Goal: Information Seeking & Learning: Learn about a topic

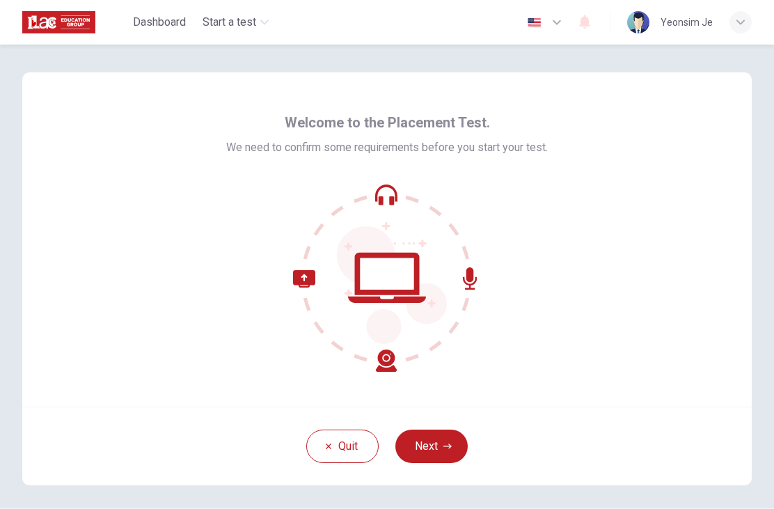
click at [445, 459] on button "Next" at bounding box center [431, 445] width 72 height 33
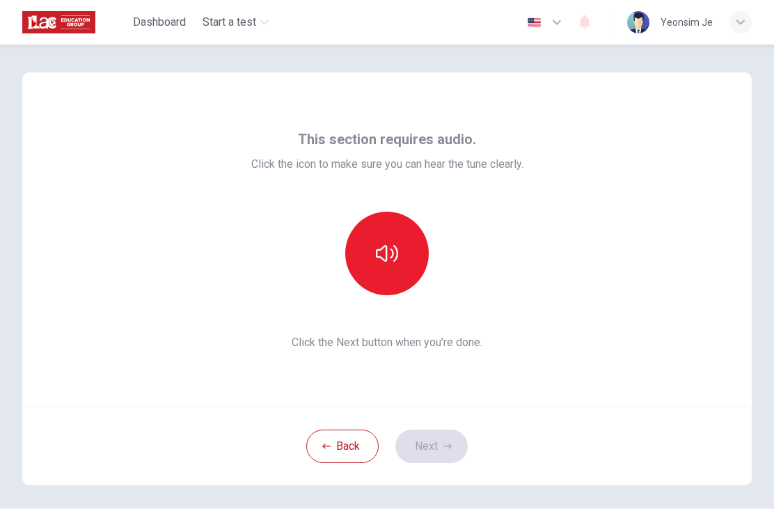
click at [379, 257] on icon "button" at bounding box center [387, 253] width 22 height 17
click at [434, 453] on button "Next" at bounding box center [431, 445] width 72 height 33
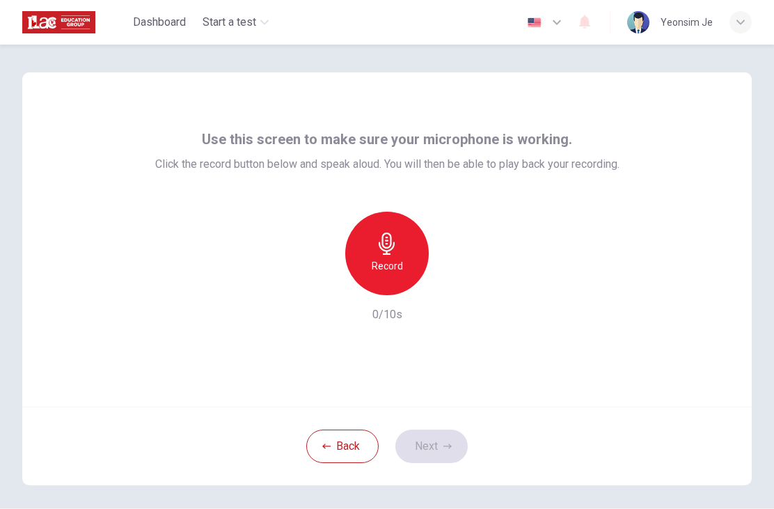
click at [404, 262] on div "Record" at bounding box center [387, 254] width 84 height 84
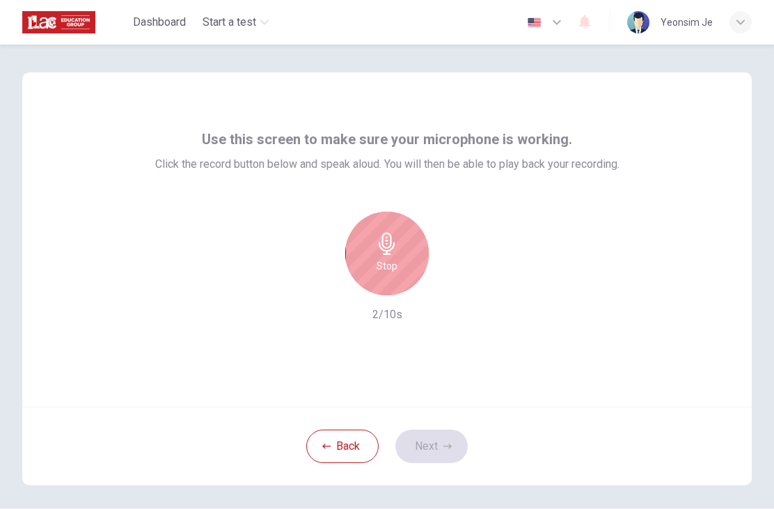
click at [388, 267] on h6 "Stop" at bounding box center [386, 265] width 21 height 17
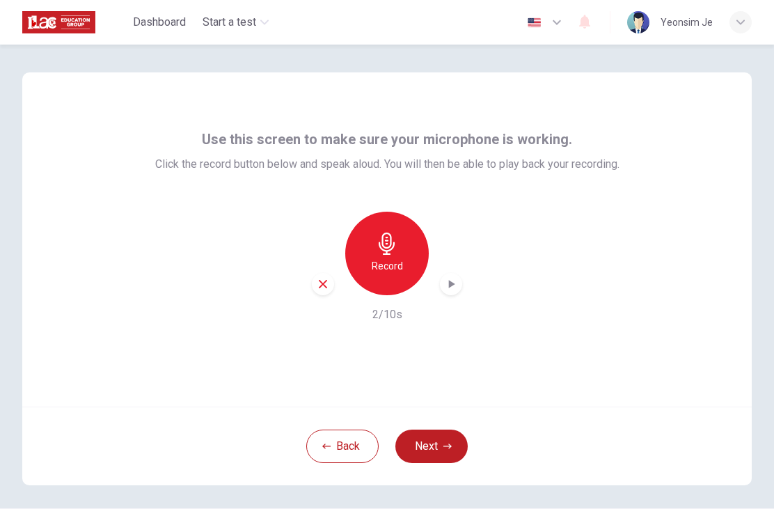
click at [449, 291] on div "button" at bounding box center [451, 284] width 22 height 22
click at [433, 441] on button "Next" at bounding box center [431, 445] width 72 height 33
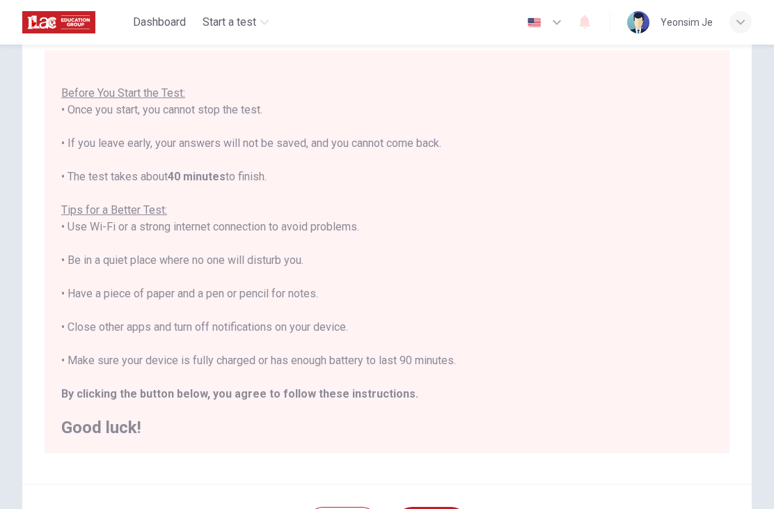
scroll to position [15, 0]
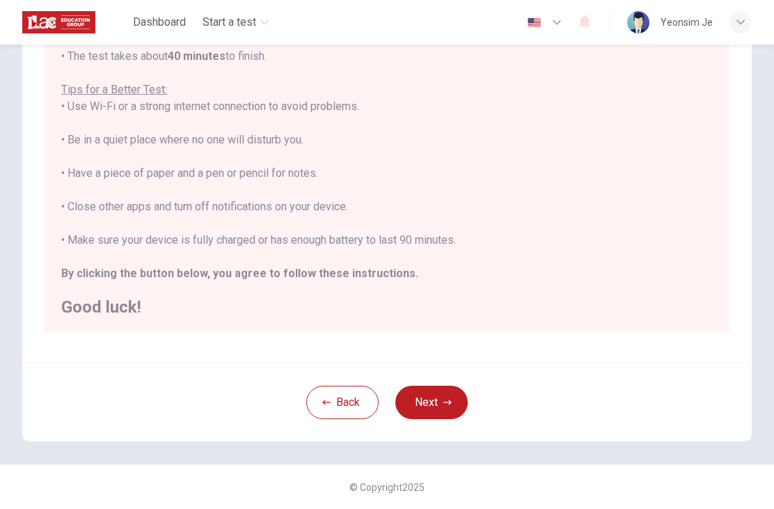
click at [666, 225] on div "You are about to start a Placement Test . Before You Start the Test: • Once you…" at bounding box center [386, 123] width 651 height 384
click at [435, 405] on button "Next" at bounding box center [431, 401] width 72 height 33
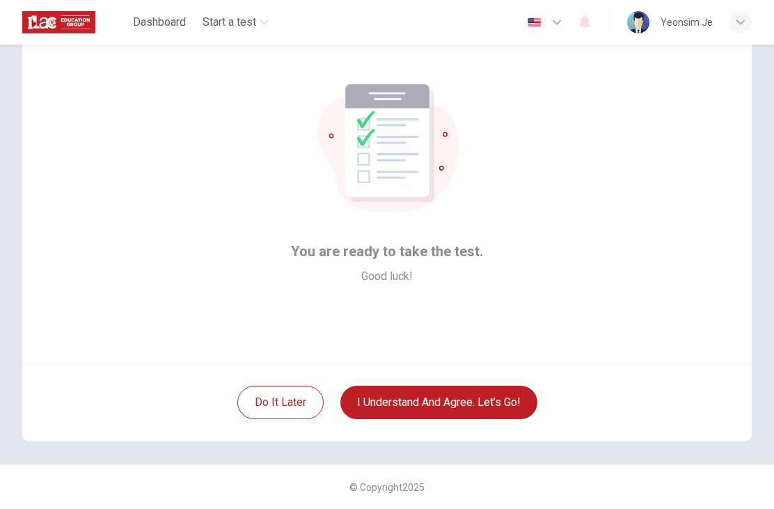
scroll to position [44, 0]
click at [509, 406] on button "I understand and agree. Let’s go!" at bounding box center [438, 401] width 197 height 33
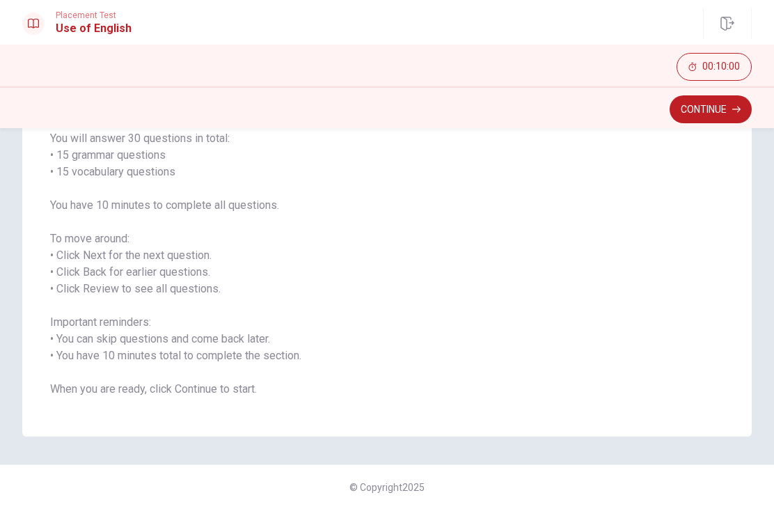
scroll to position [115, 0]
click at [724, 113] on button "Continue" at bounding box center [710, 109] width 82 height 28
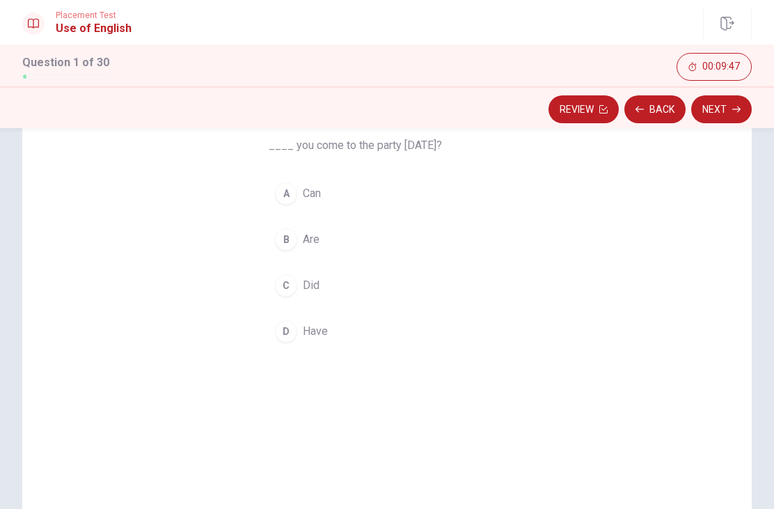
click at [299, 197] on button "A Can" at bounding box center [387, 193] width 237 height 35
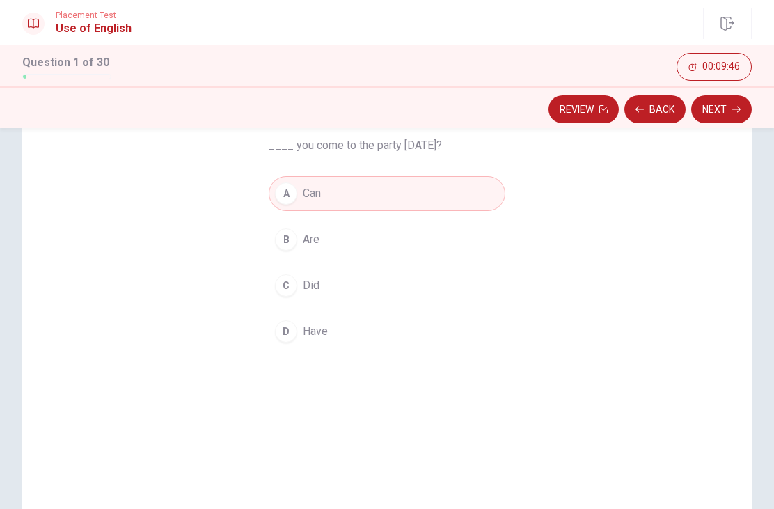
click at [733, 109] on icon "button" at bounding box center [736, 109] width 8 height 8
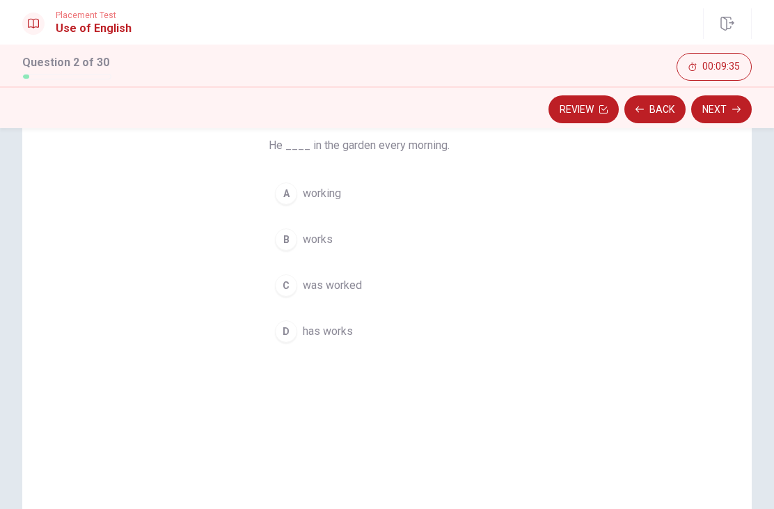
click at [287, 241] on div "B" at bounding box center [286, 239] width 22 height 22
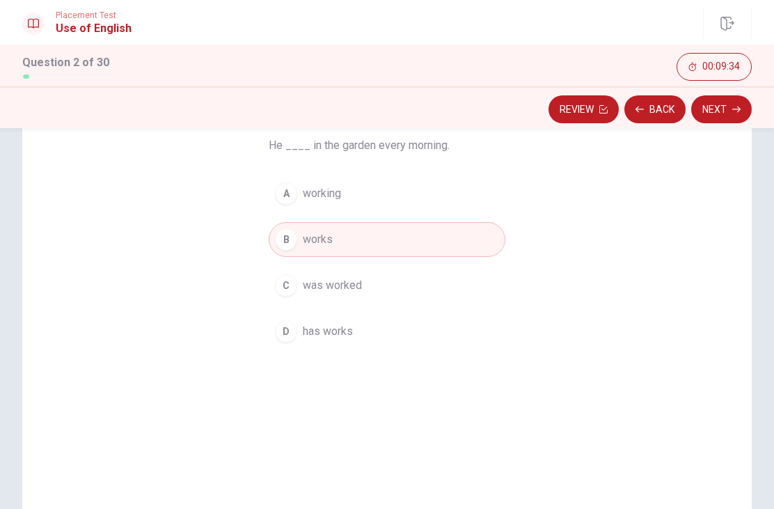
click at [729, 118] on button "Next" at bounding box center [721, 109] width 61 height 28
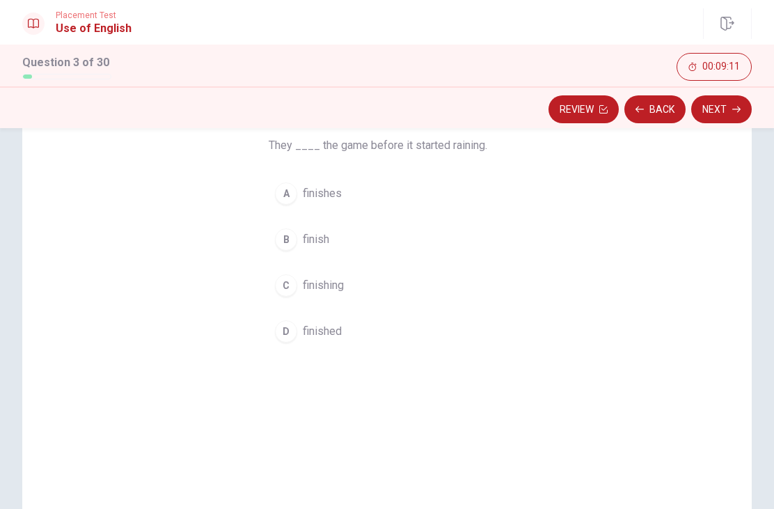
click at [292, 347] on button "D finished" at bounding box center [387, 331] width 237 height 35
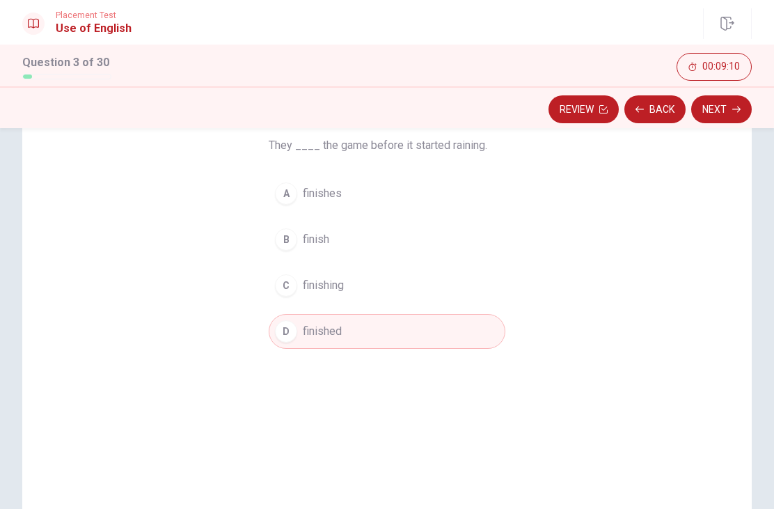
click at [734, 111] on icon "button" at bounding box center [736, 109] width 8 height 8
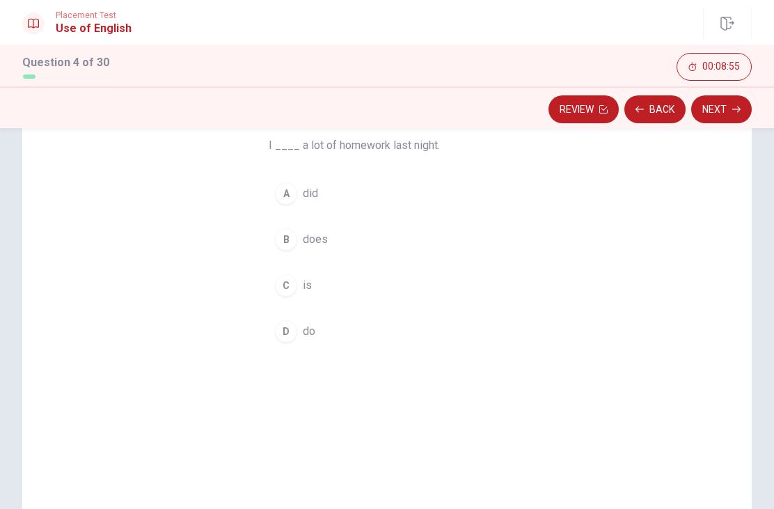
click at [284, 202] on div "A" at bounding box center [286, 193] width 22 height 22
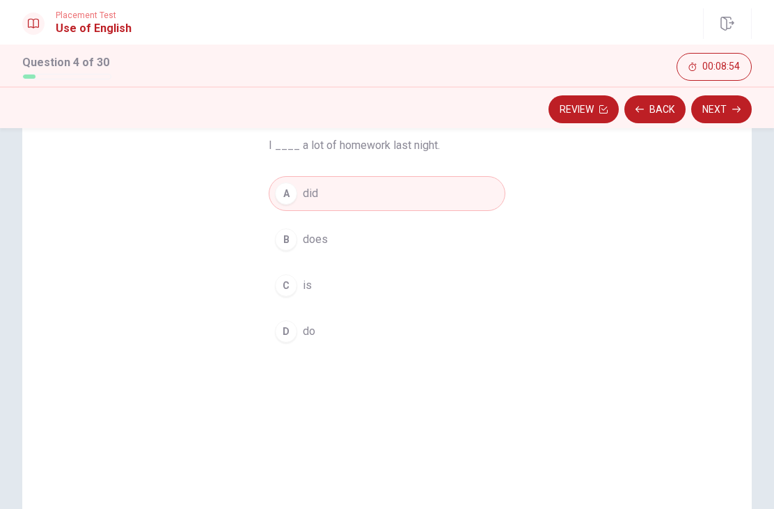
click at [731, 122] on button "Next" at bounding box center [721, 109] width 61 height 28
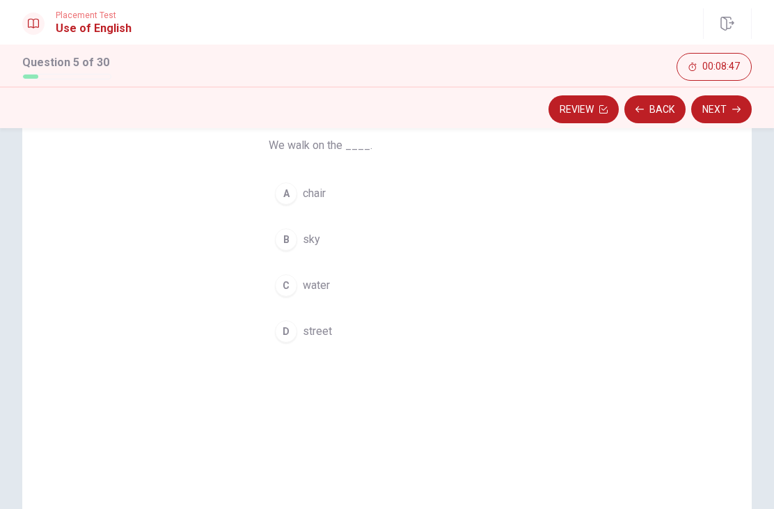
click at [298, 328] on button "D street" at bounding box center [387, 331] width 237 height 35
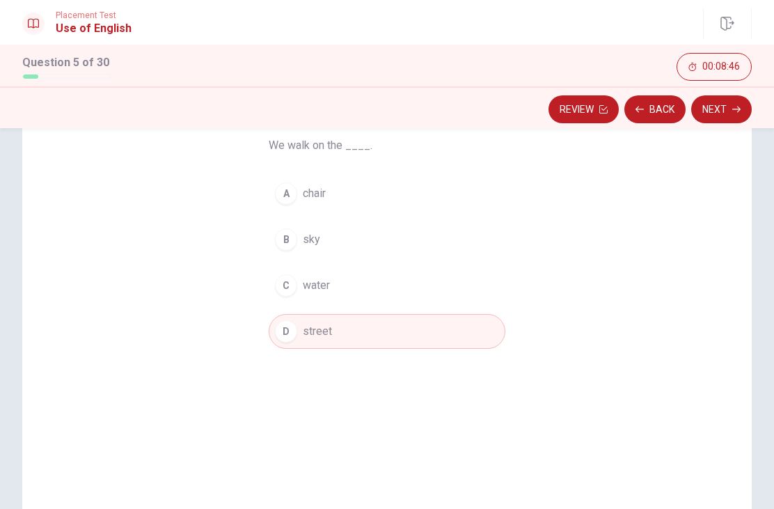
click at [744, 109] on button "Next" at bounding box center [721, 109] width 61 height 28
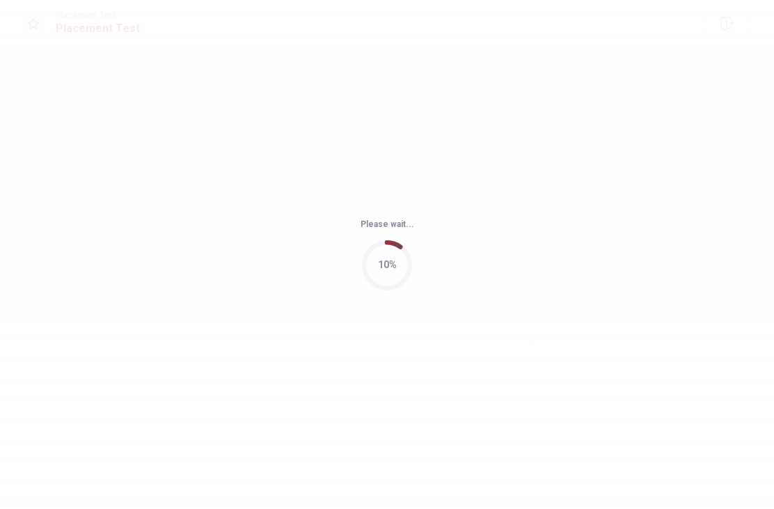
scroll to position [0, 0]
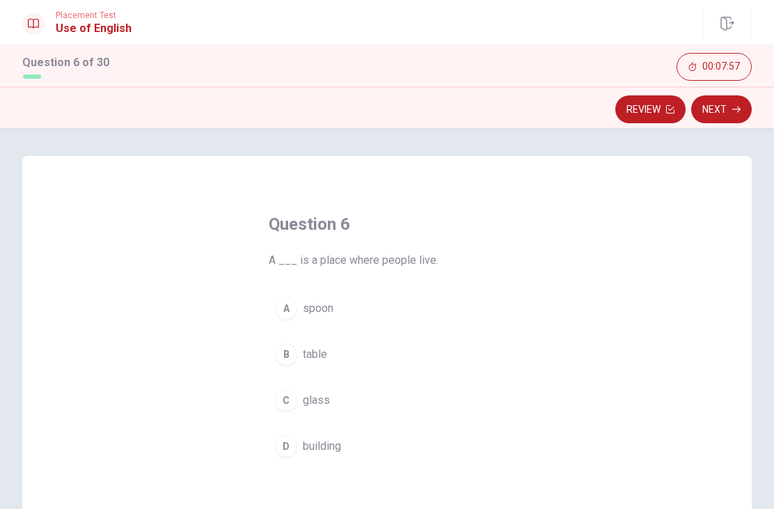
click at [296, 454] on button "D building" at bounding box center [387, 446] width 237 height 35
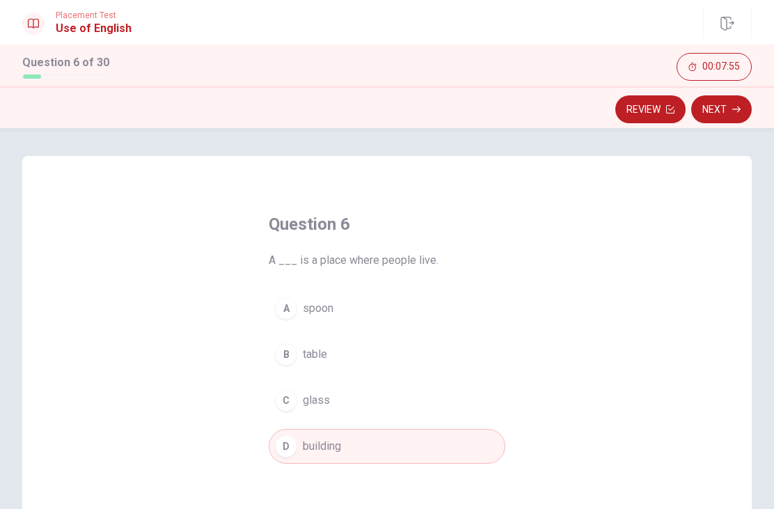
click at [730, 115] on button "Next" at bounding box center [721, 109] width 61 height 28
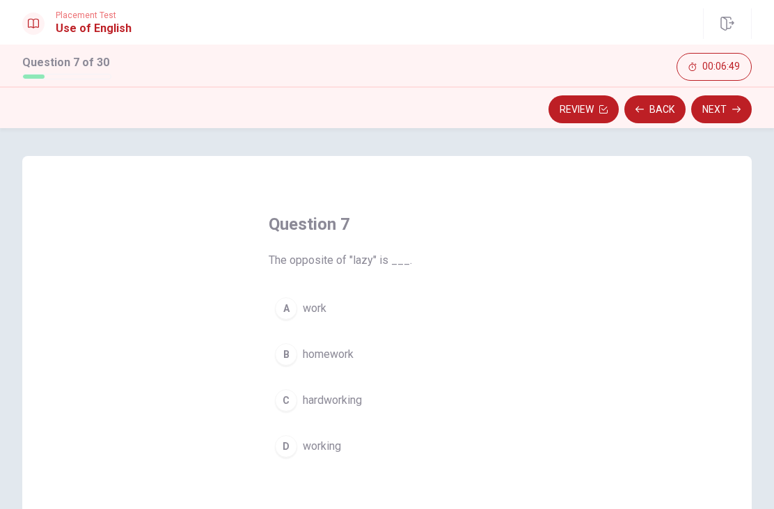
click at [299, 413] on button "C hardworking" at bounding box center [387, 400] width 237 height 35
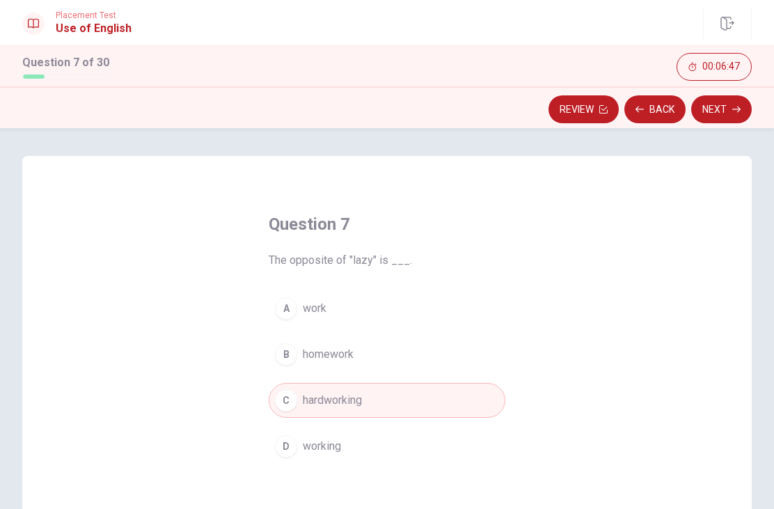
click at [735, 113] on button "Next" at bounding box center [721, 109] width 61 height 28
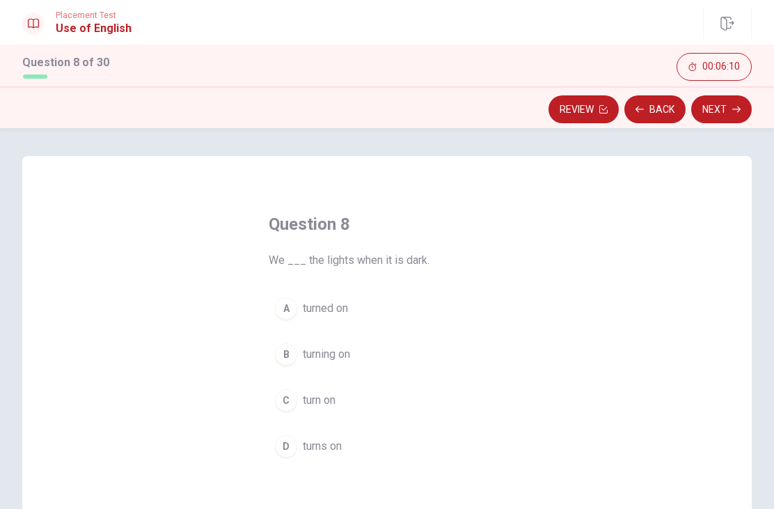
click at [282, 461] on button "D turns on" at bounding box center [387, 446] width 237 height 35
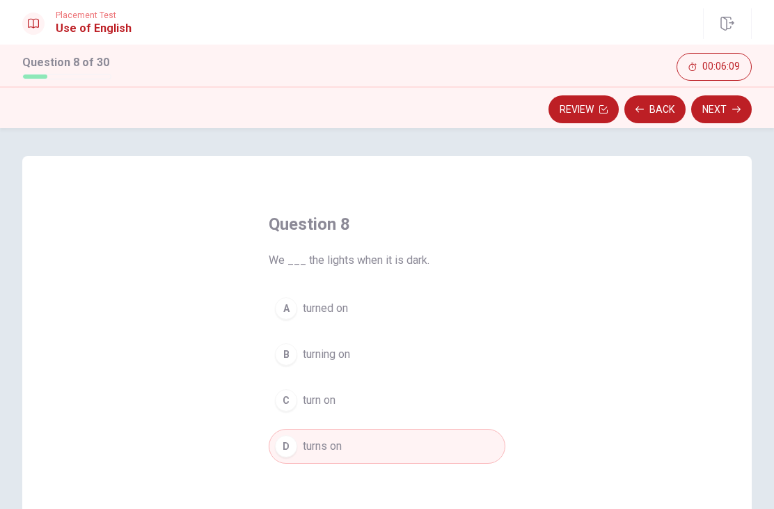
click at [731, 110] on button "Next" at bounding box center [721, 109] width 61 height 28
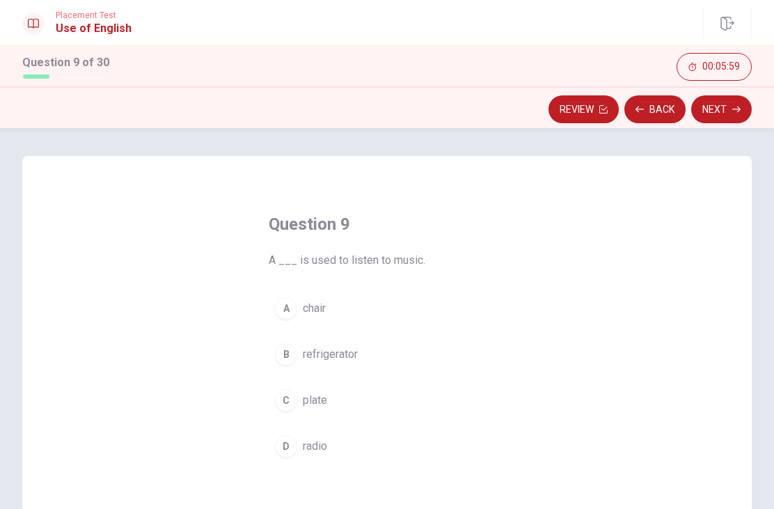
click at [294, 455] on button "D radio" at bounding box center [387, 446] width 237 height 35
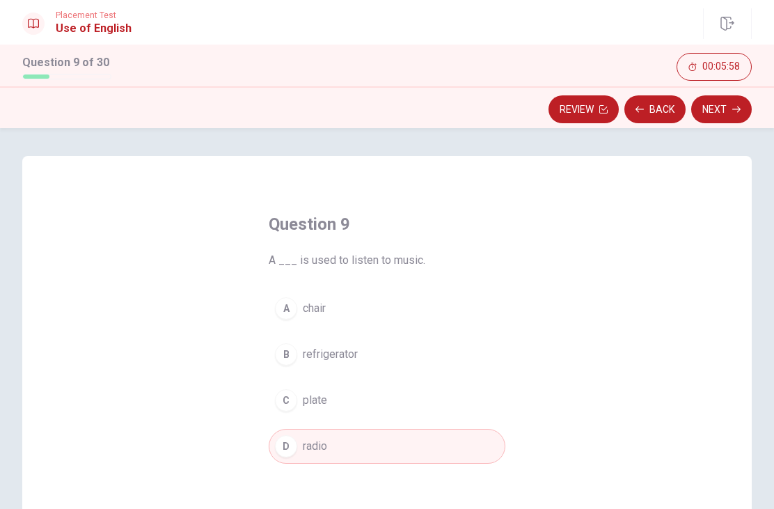
click at [741, 105] on button "Next" at bounding box center [721, 109] width 61 height 28
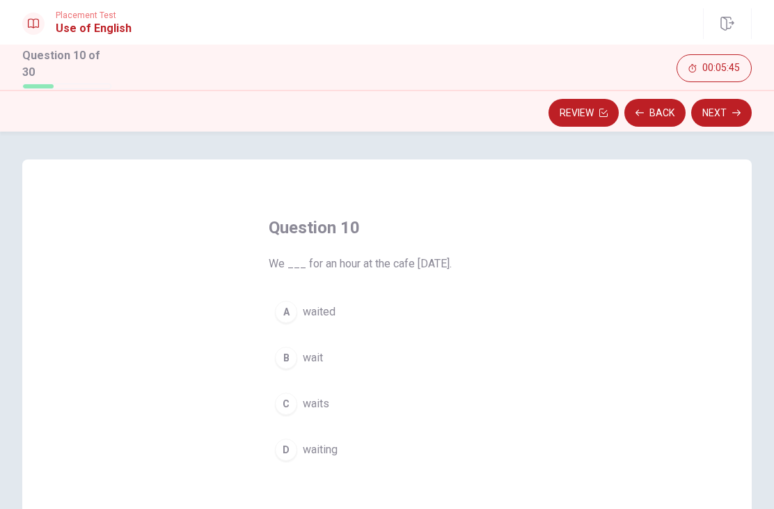
click at [292, 324] on button "A waited" at bounding box center [387, 311] width 237 height 35
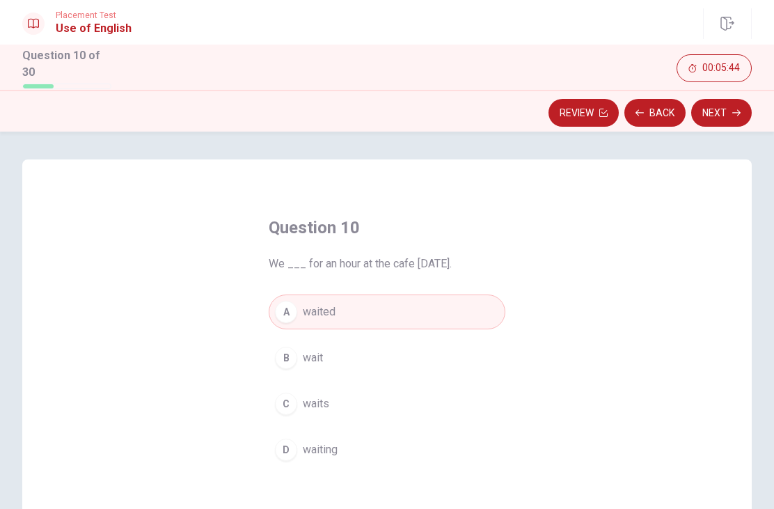
click at [729, 109] on button "Next" at bounding box center [721, 113] width 61 height 28
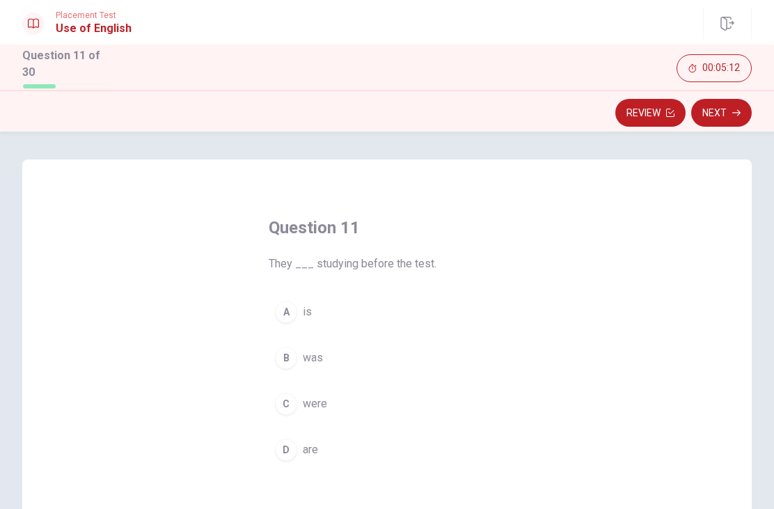
click at [285, 410] on div "C" at bounding box center [286, 403] width 22 height 22
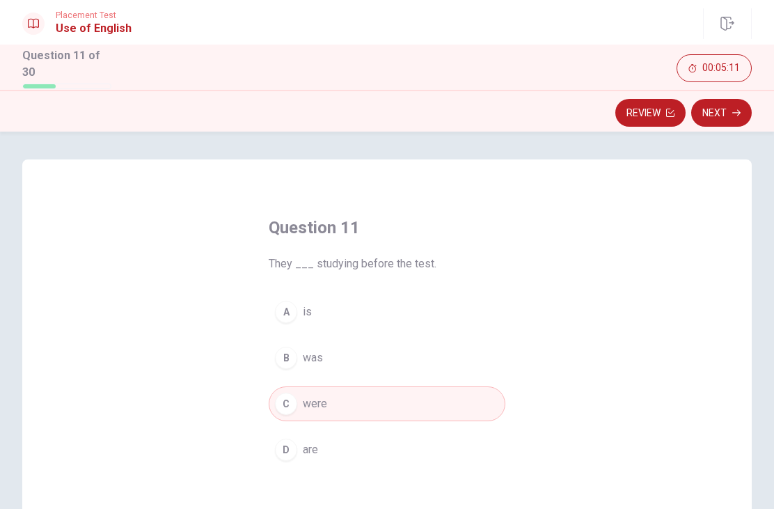
click at [742, 110] on button "Next" at bounding box center [721, 113] width 61 height 28
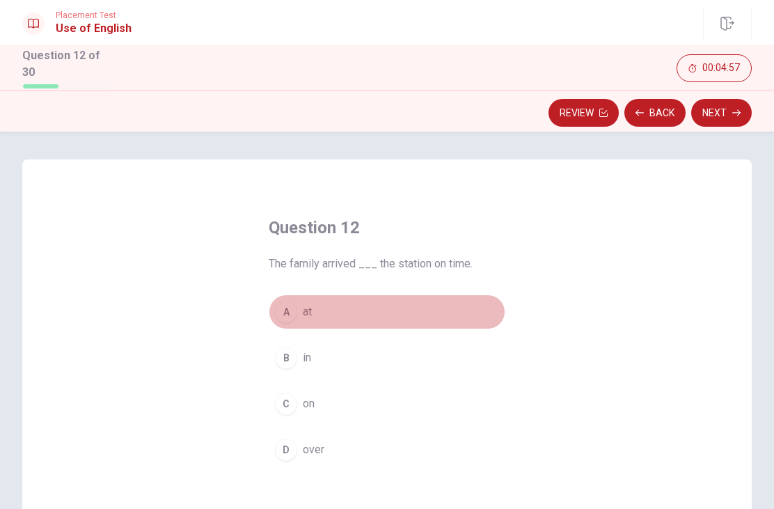
click at [293, 310] on div "A" at bounding box center [286, 312] width 22 height 22
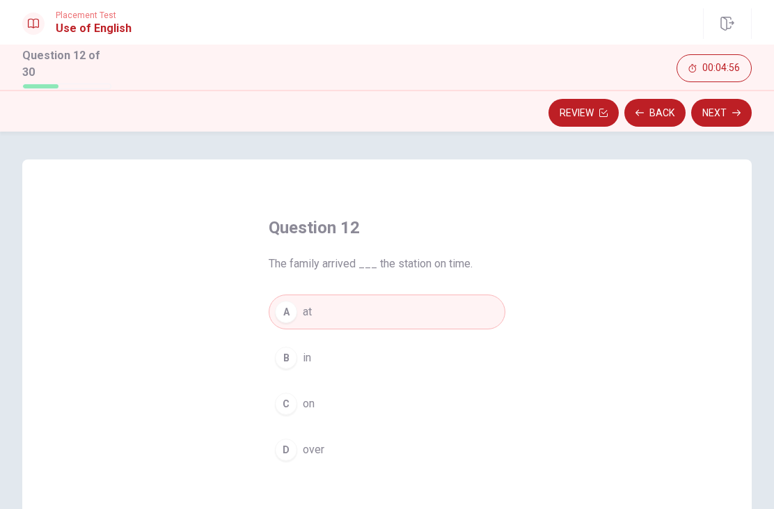
click at [728, 115] on button "Next" at bounding box center [721, 113] width 61 height 28
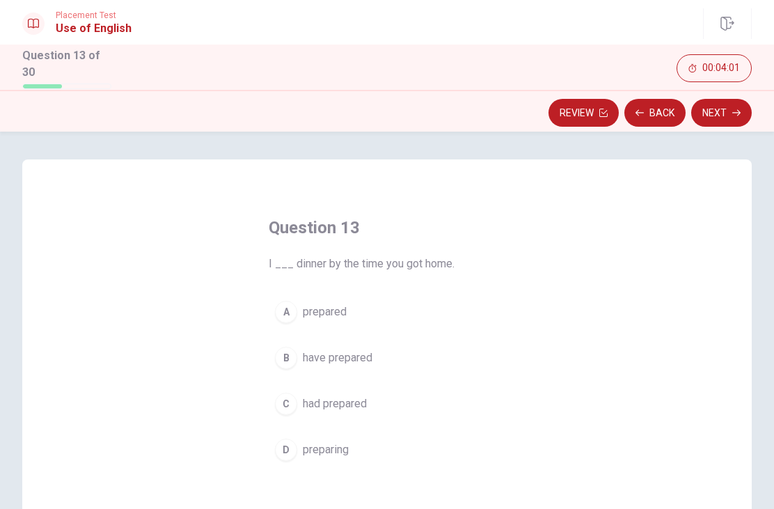
click at [302, 456] on button "D preparing" at bounding box center [387, 449] width 237 height 35
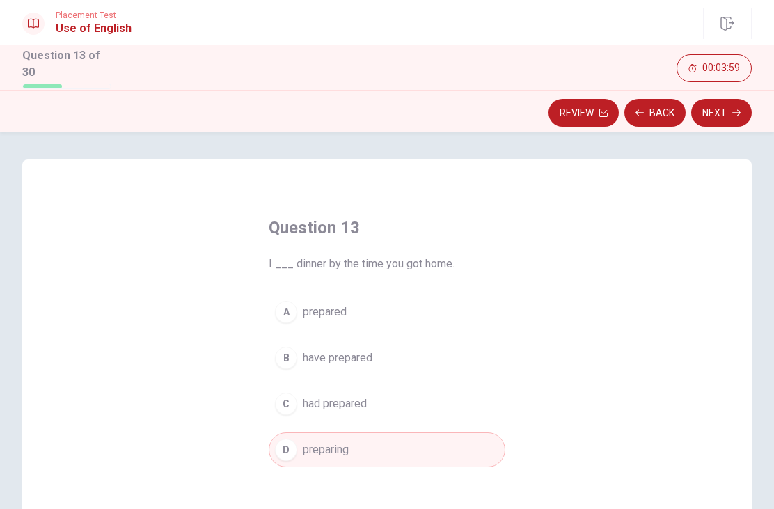
click at [737, 111] on icon "button" at bounding box center [736, 113] width 8 height 8
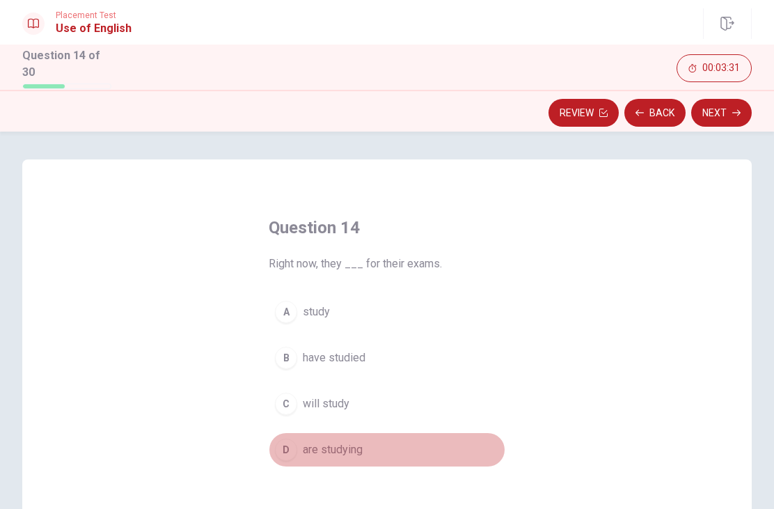
click at [294, 439] on div "D" at bounding box center [286, 449] width 22 height 22
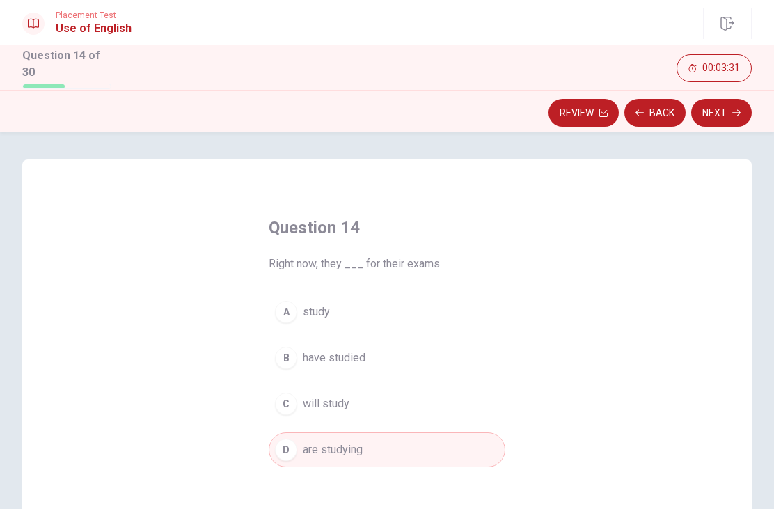
click at [748, 106] on button "Next" at bounding box center [721, 113] width 61 height 28
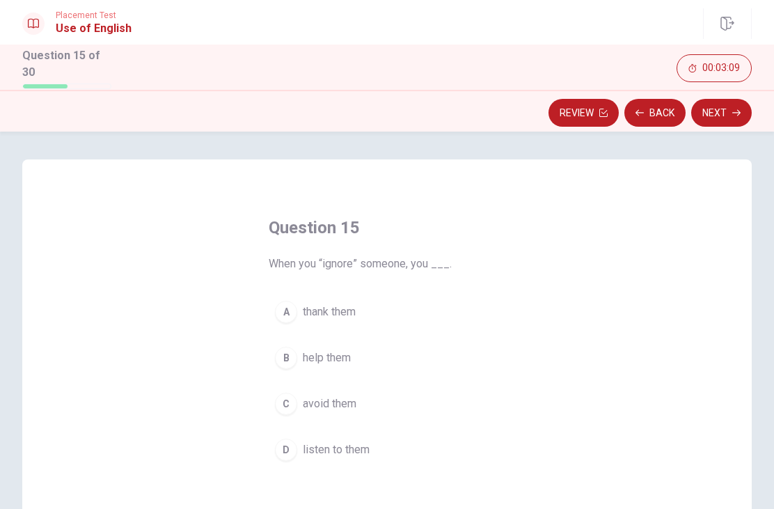
click at [339, 321] on button "A thank them" at bounding box center [387, 311] width 237 height 35
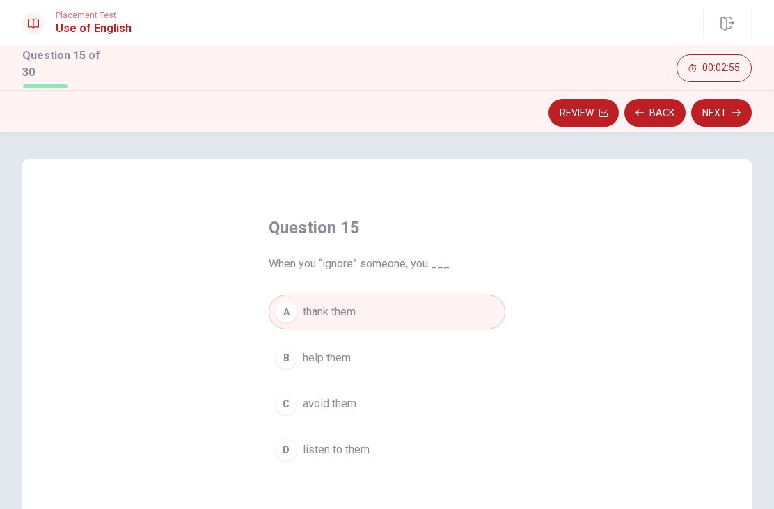
click at [347, 360] on span "help them" at bounding box center [327, 357] width 48 height 17
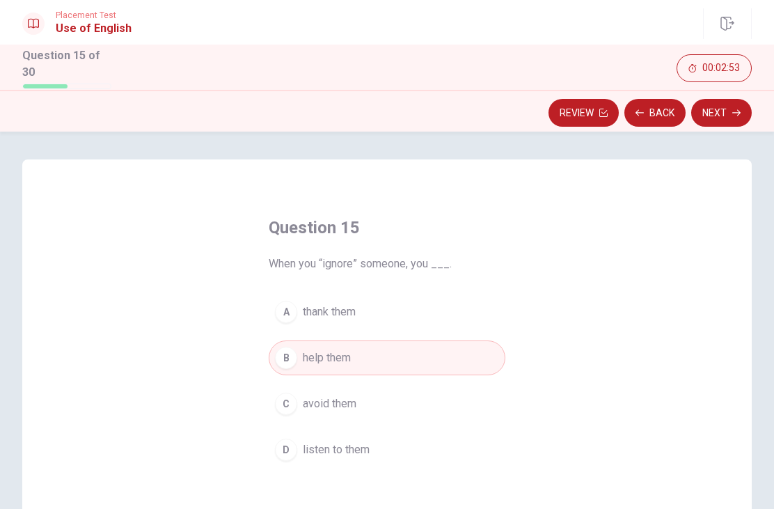
click at [736, 113] on icon "button" at bounding box center [736, 113] width 8 height 8
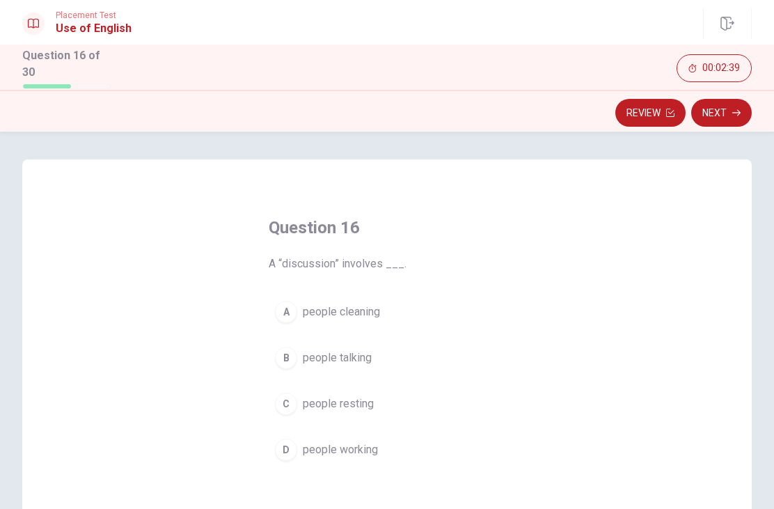
click at [354, 361] on span "people talking" at bounding box center [337, 357] width 69 height 17
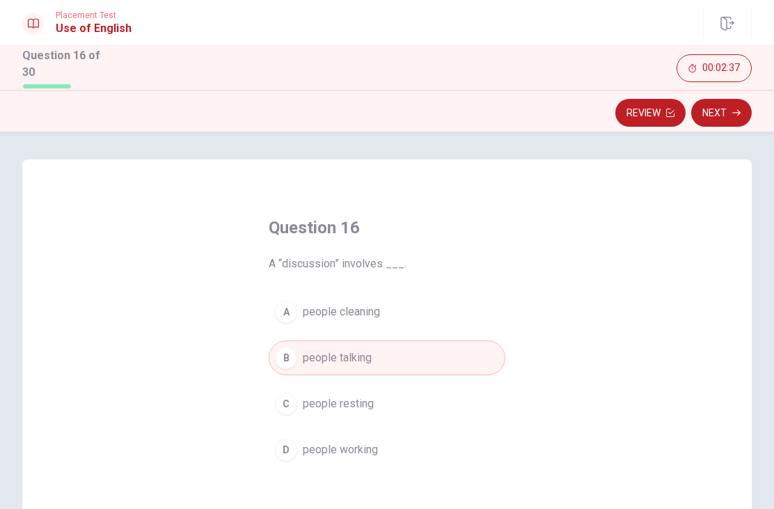
click at [733, 109] on icon "button" at bounding box center [736, 112] width 8 height 6
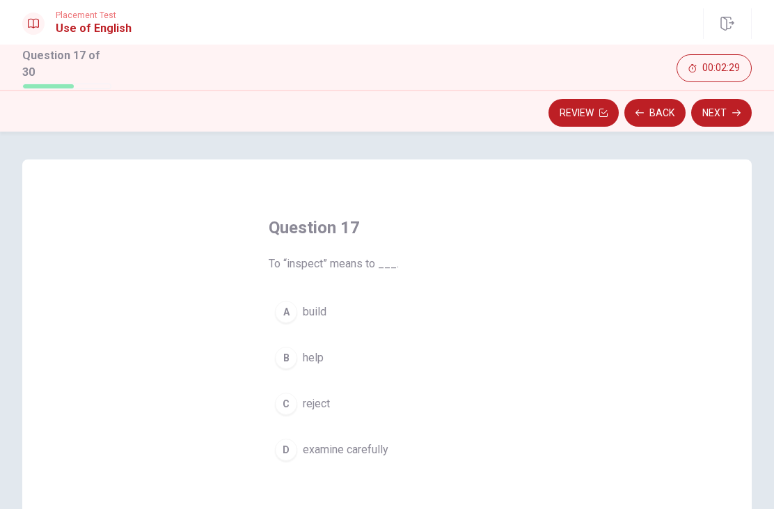
click at [303, 455] on button "D examine carefully" at bounding box center [387, 449] width 237 height 35
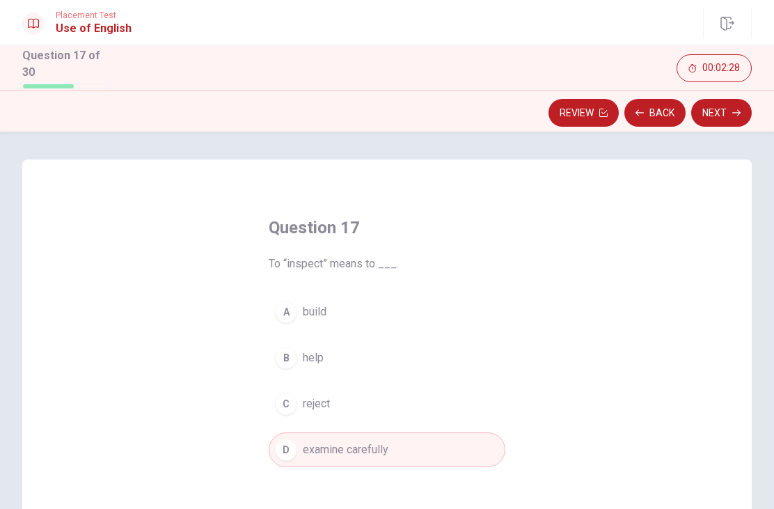
click at [728, 120] on button "Next" at bounding box center [721, 113] width 61 height 28
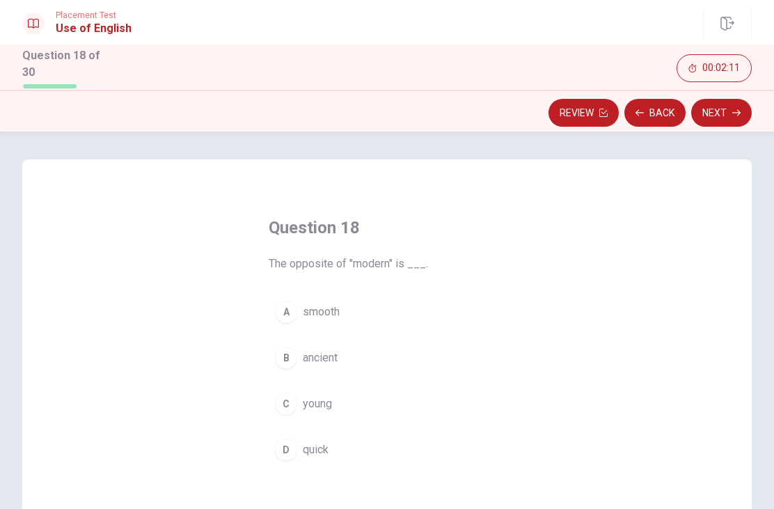
click at [316, 411] on button "C young" at bounding box center [387, 403] width 237 height 35
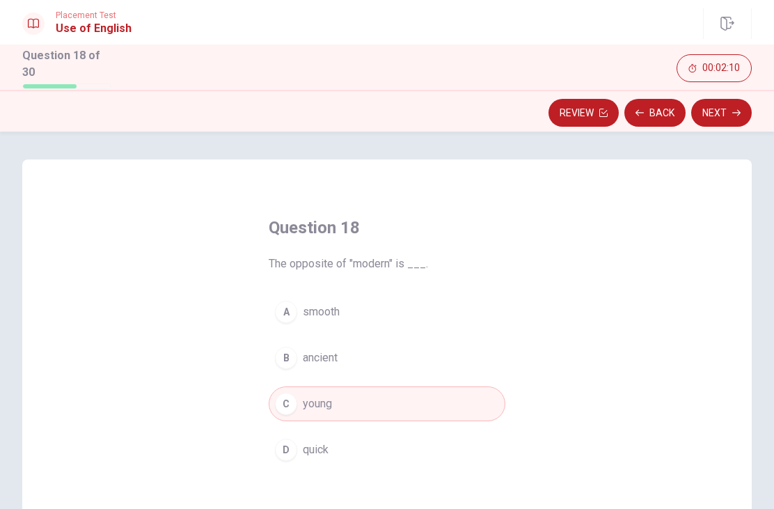
click at [749, 100] on div "Review Back Next" at bounding box center [386, 113] width 729 height 26
click at [749, 95] on div "Review Back Next" at bounding box center [387, 111] width 774 height 42
click at [737, 109] on icon "button" at bounding box center [736, 113] width 8 height 8
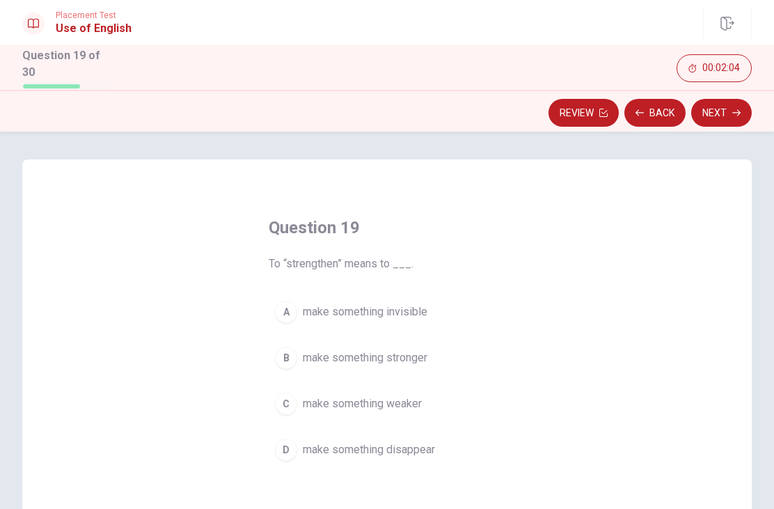
click at [669, 110] on button "Back" at bounding box center [654, 113] width 61 height 28
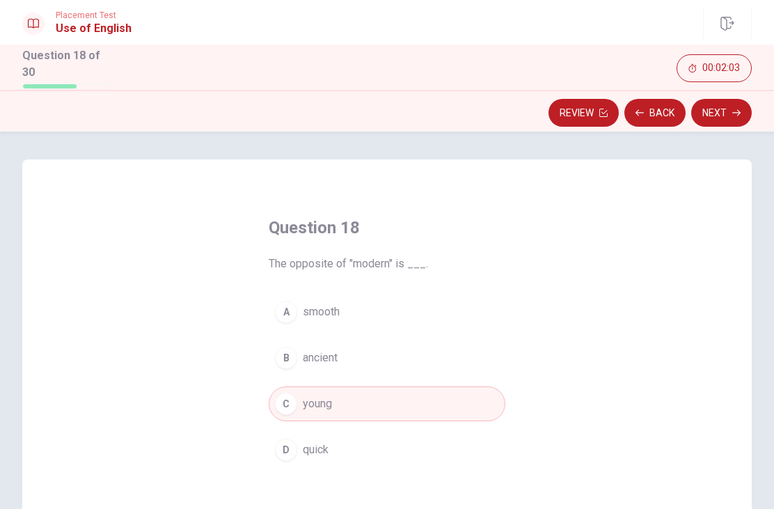
click at [745, 109] on button "Next" at bounding box center [721, 113] width 61 height 28
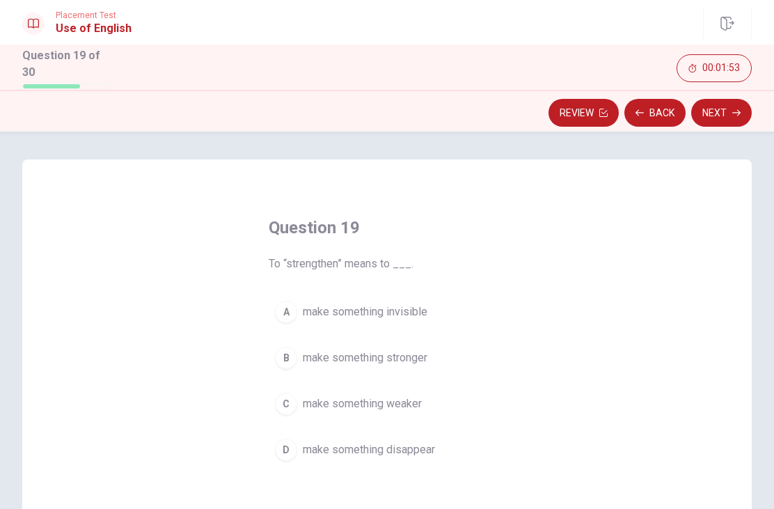
click at [376, 360] on span "make something stronger" at bounding box center [365, 357] width 125 height 17
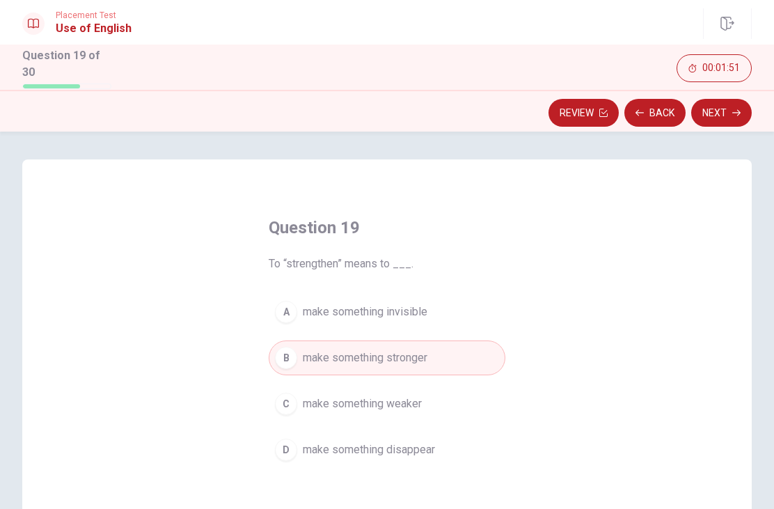
click at [733, 118] on button "Next" at bounding box center [721, 113] width 61 height 28
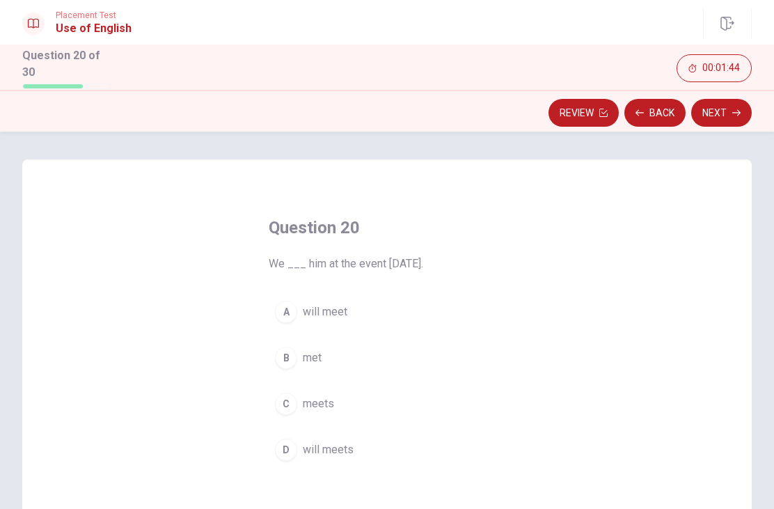
click at [337, 311] on span "will meet" at bounding box center [325, 311] width 45 height 17
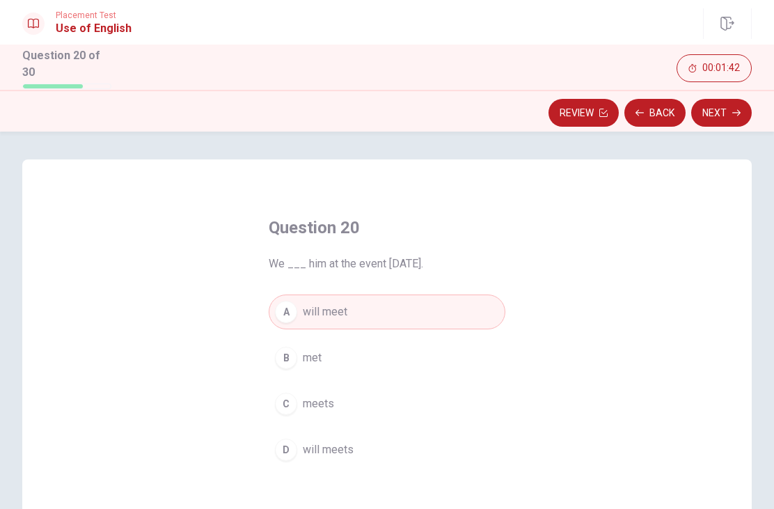
click at [730, 120] on button "Next" at bounding box center [721, 113] width 61 height 28
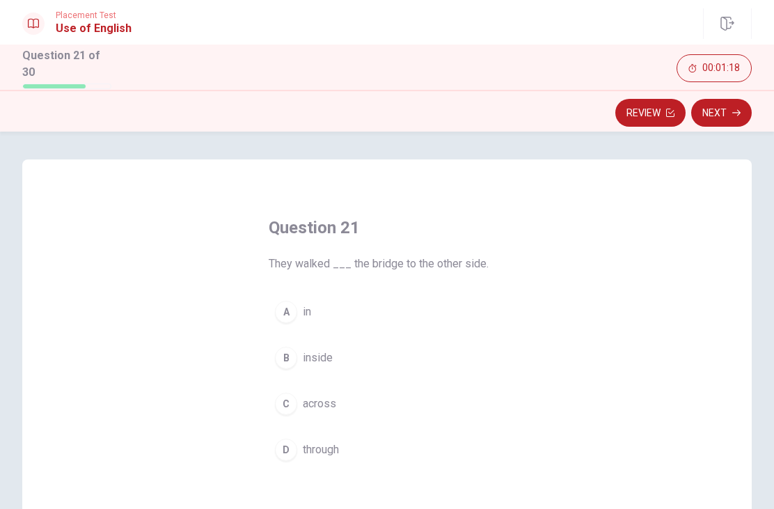
click at [339, 395] on button "C across" at bounding box center [387, 403] width 237 height 35
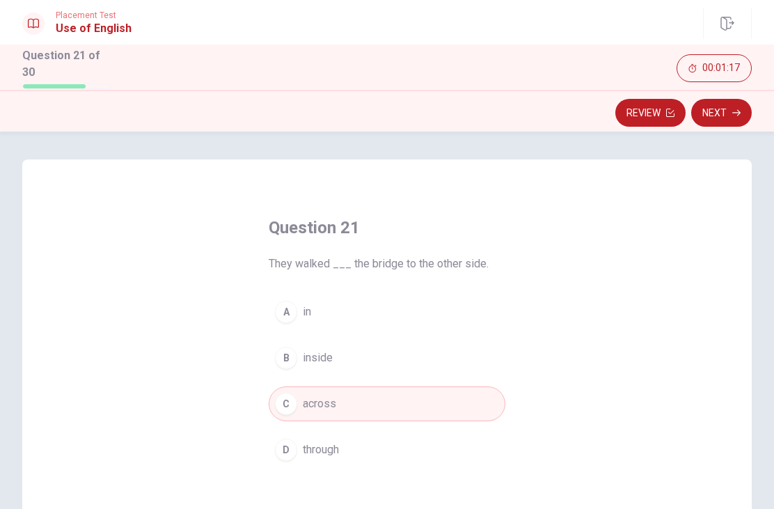
click at [730, 116] on button "Next" at bounding box center [721, 113] width 61 height 28
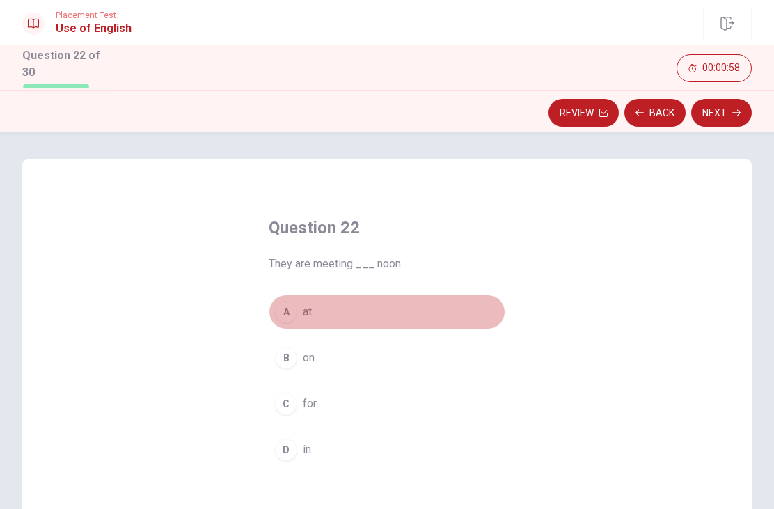
click at [295, 325] on button "A at" at bounding box center [387, 311] width 237 height 35
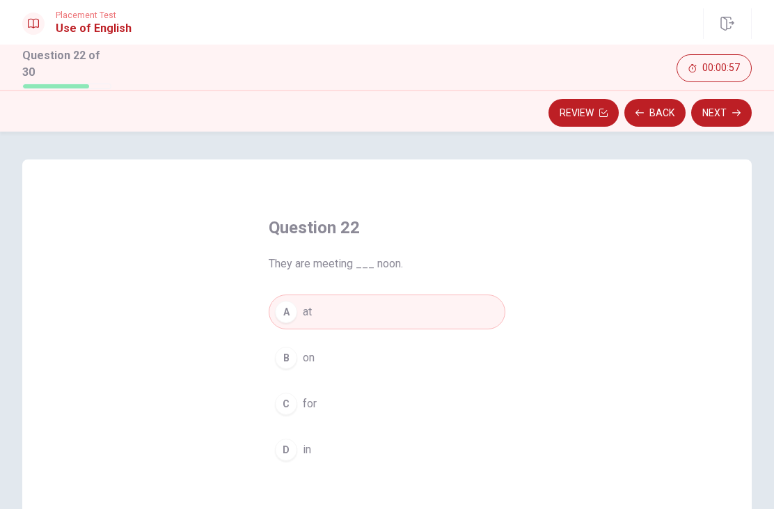
click at [722, 122] on button "Next" at bounding box center [721, 113] width 61 height 28
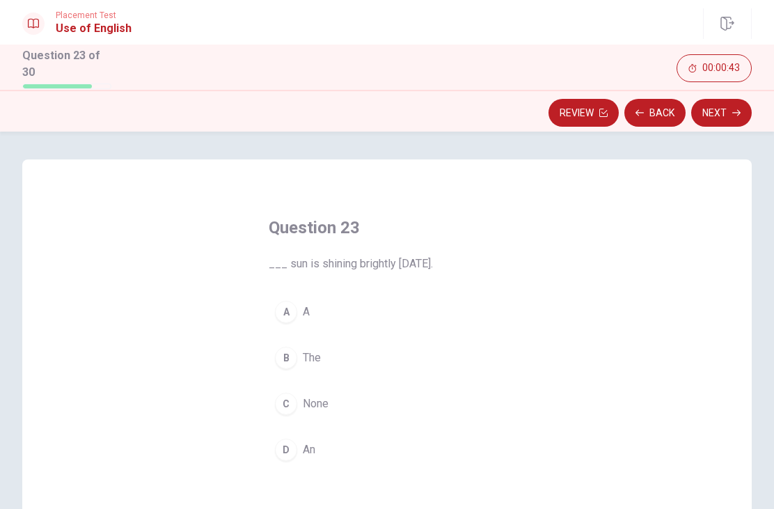
click at [309, 312] on span "A" at bounding box center [306, 311] width 7 height 17
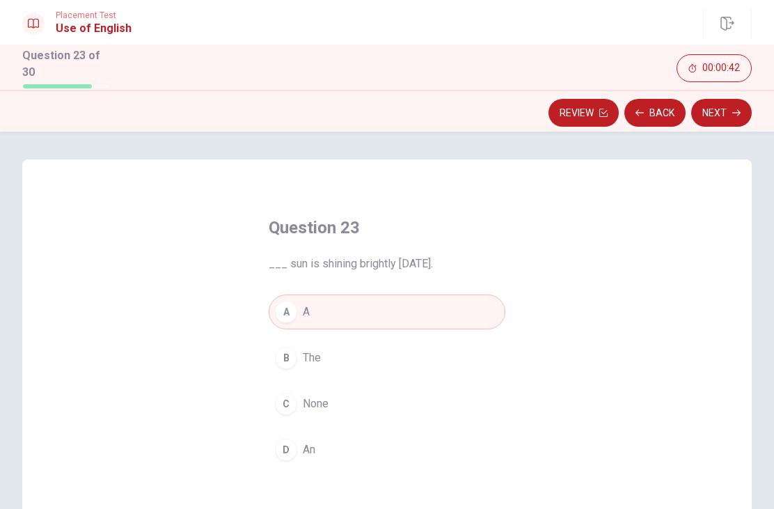
click at [736, 114] on button "Next" at bounding box center [721, 113] width 61 height 28
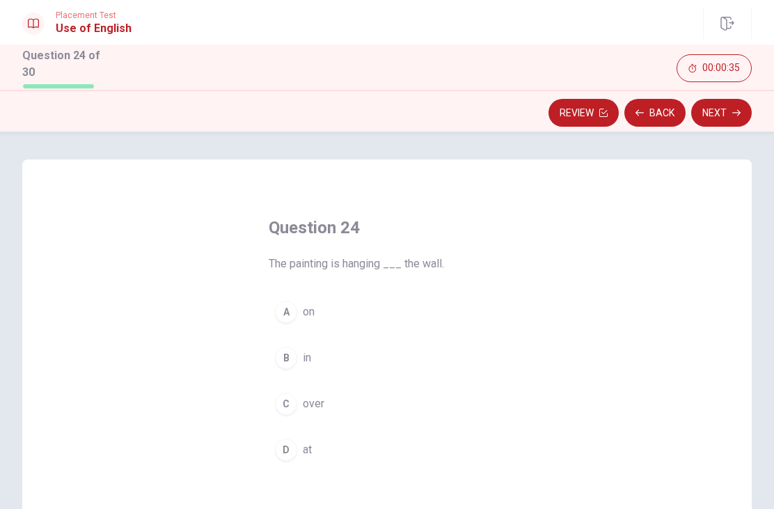
click at [310, 312] on span "on" at bounding box center [309, 311] width 12 height 17
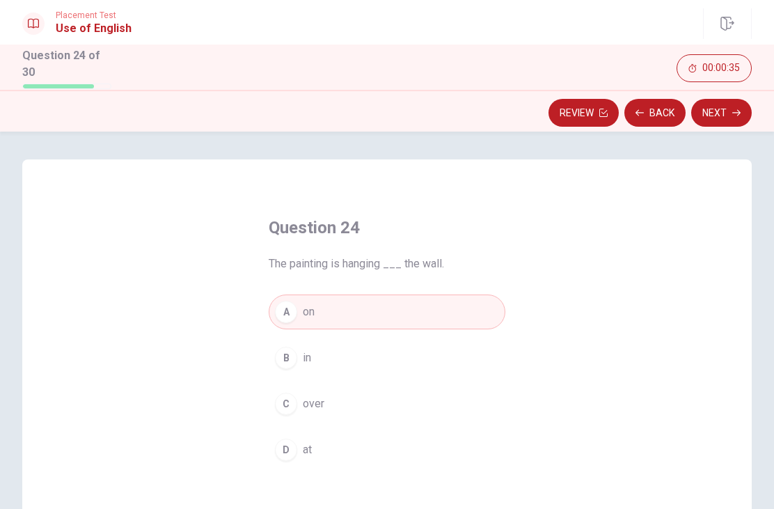
click at [734, 111] on icon "button" at bounding box center [736, 113] width 8 height 8
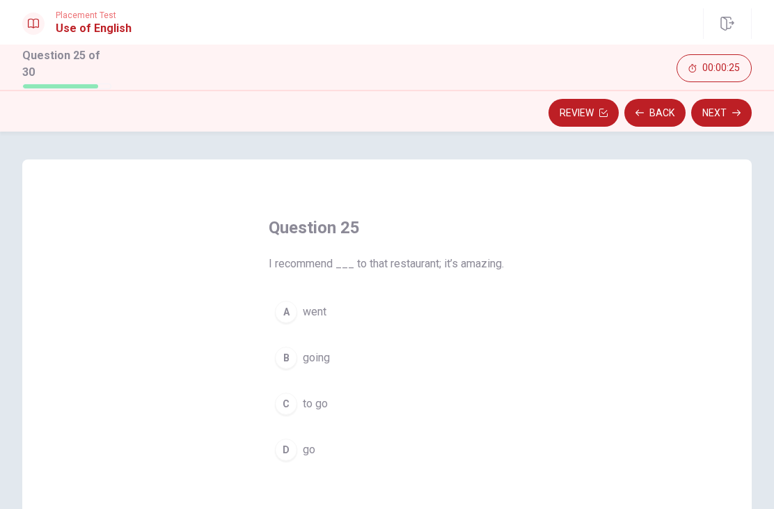
click at [294, 461] on div "D" at bounding box center [286, 449] width 22 height 22
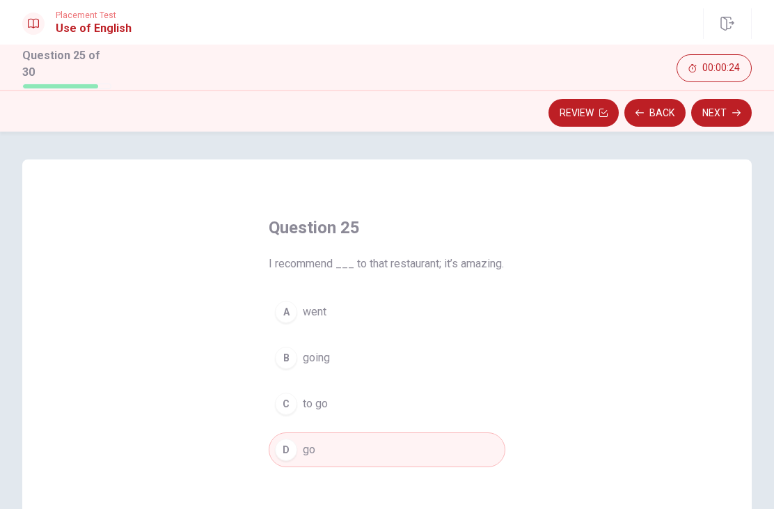
click at [716, 117] on button "Next" at bounding box center [721, 113] width 61 height 28
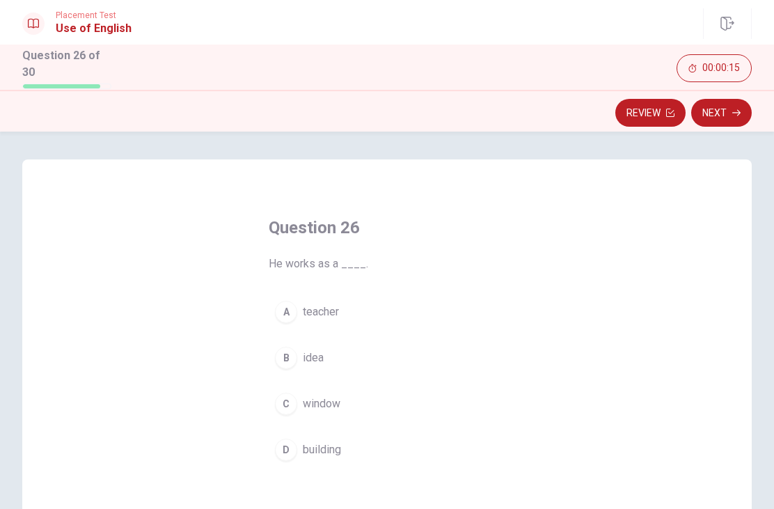
click at [339, 315] on span "teacher" at bounding box center [321, 311] width 36 height 17
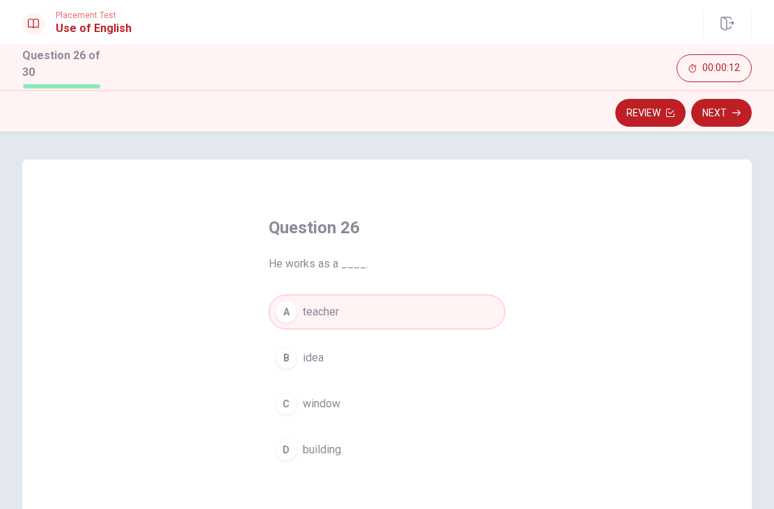
click at [735, 111] on icon "button" at bounding box center [736, 113] width 8 height 8
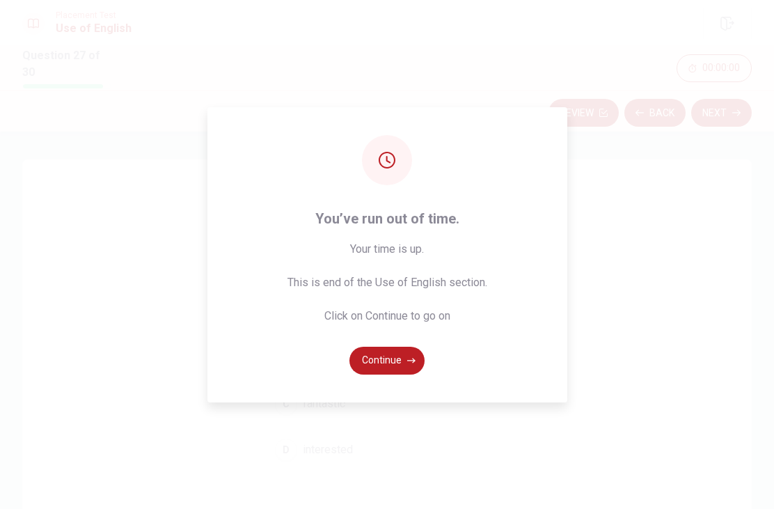
click at [407, 365] on icon "button" at bounding box center [411, 360] width 8 height 8
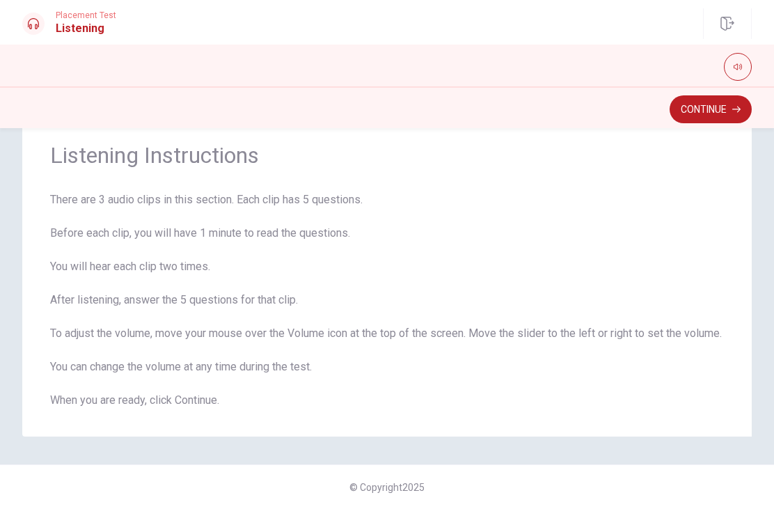
scroll to position [59, 0]
click at [742, 61] on button "button" at bounding box center [738, 67] width 28 height 28
click at [683, 116] on button "Continue" at bounding box center [710, 109] width 82 height 28
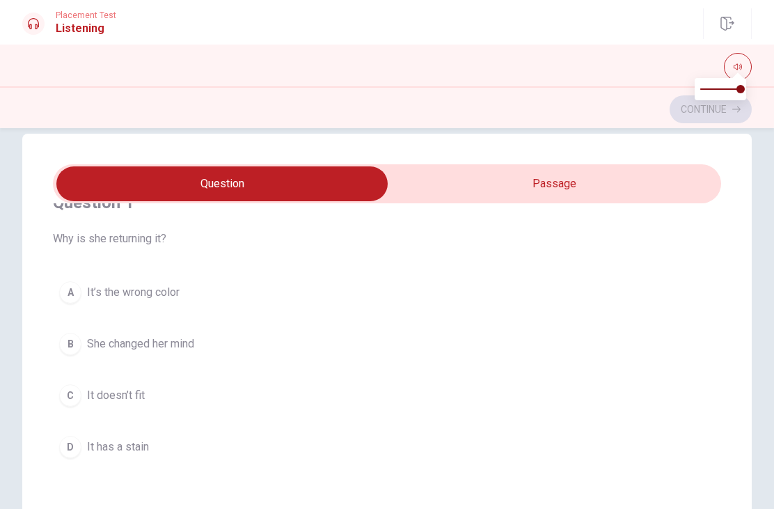
scroll to position [21, 0]
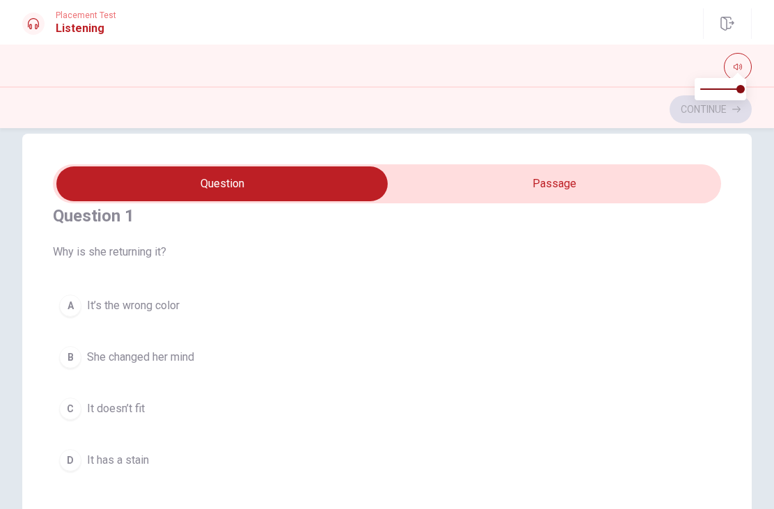
type input "9"
click at [560, 186] on input "checkbox" at bounding box center [222, 183] width 1002 height 35
checkbox input "true"
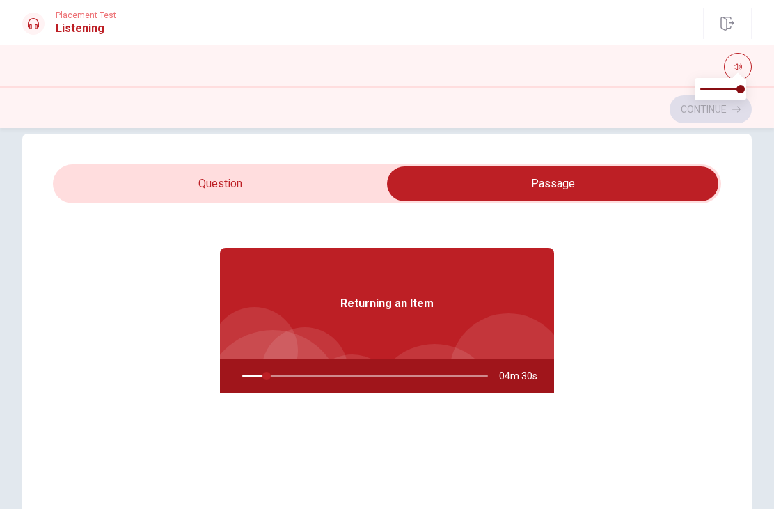
type input "10"
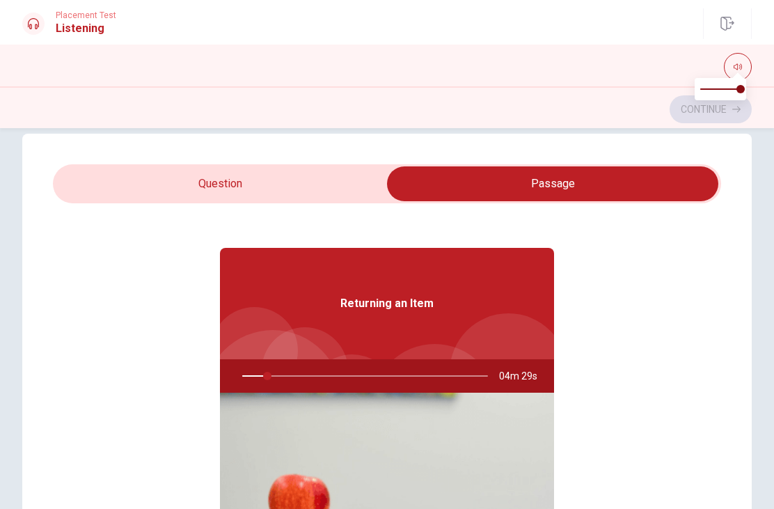
click at [235, 183] on input "checkbox" at bounding box center [552, 183] width 1002 height 35
checkbox input "false"
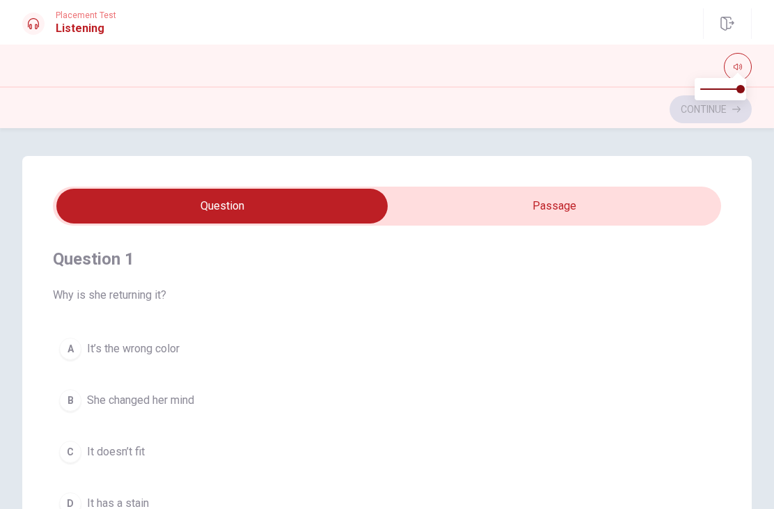
scroll to position [0, 0]
click at [620, 127] on div "Continue" at bounding box center [387, 107] width 774 height 42
click at [736, 63] on icon "button" at bounding box center [737, 67] width 8 height 8
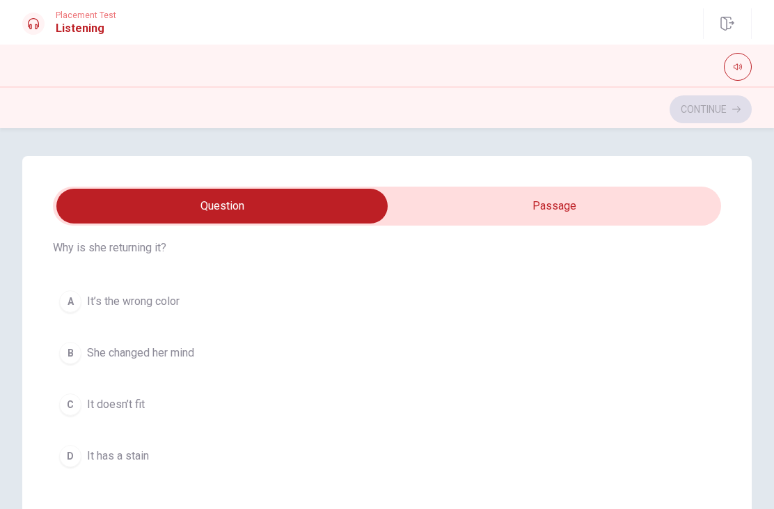
type input "19"
click at [624, 215] on input "checkbox" at bounding box center [222, 206] width 1002 height 35
checkbox input "true"
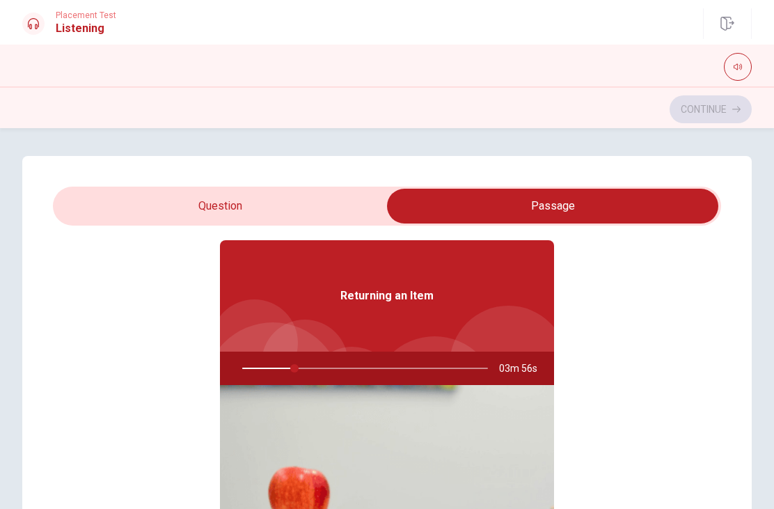
type input "22"
click at [328, 214] on input "checkbox" at bounding box center [552, 206] width 1002 height 35
checkbox input "false"
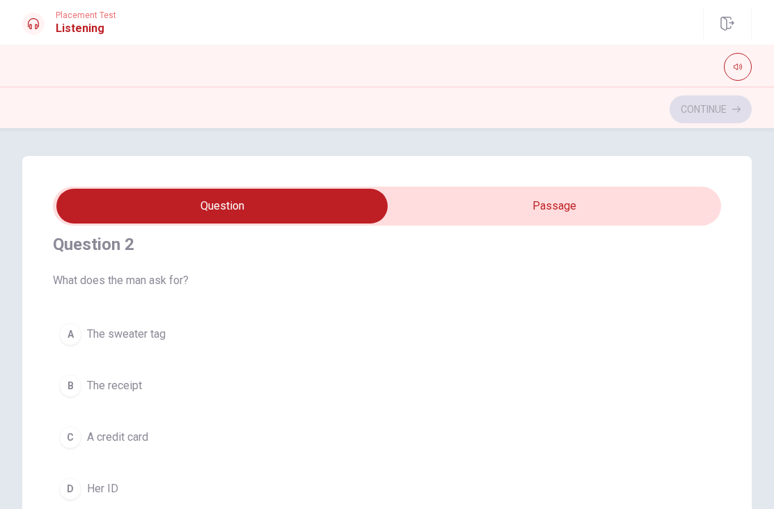
scroll to position [337, 0]
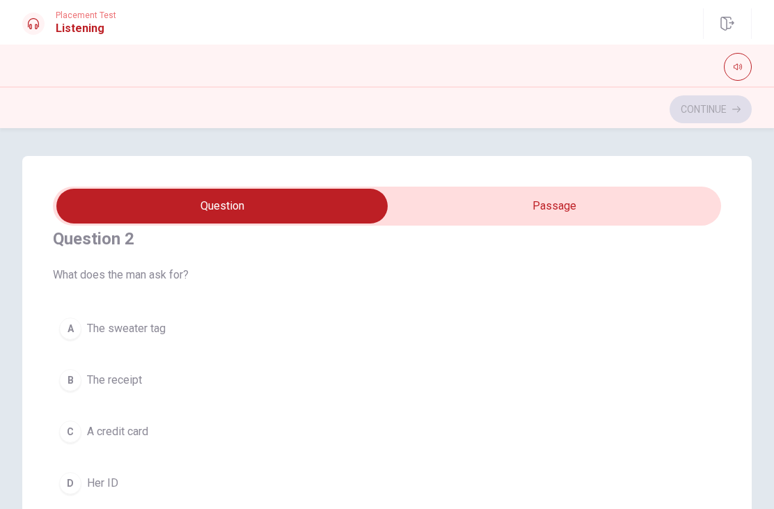
click at [78, 376] on div "B" at bounding box center [70, 380] width 22 height 22
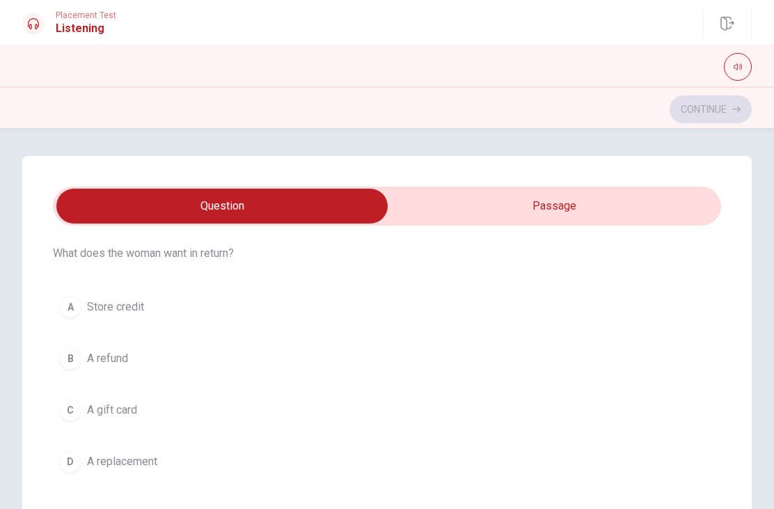
scroll to position [998, 0]
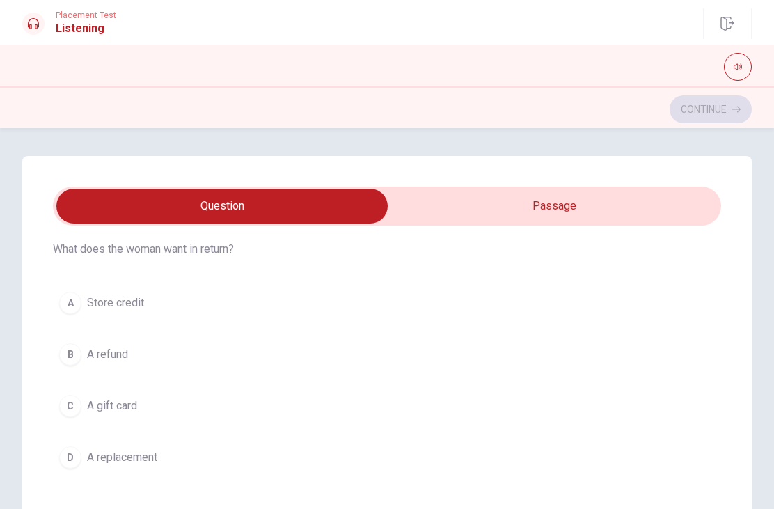
click at [124, 361] on span "A refund" at bounding box center [107, 354] width 41 height 17
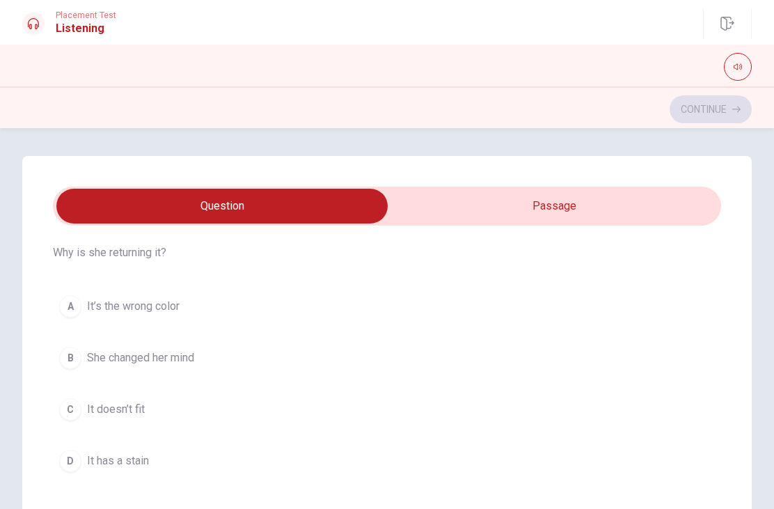
click at [164, 310] on span "It’s the wrong color" at bounding box center [133, 306] width 93 height 17
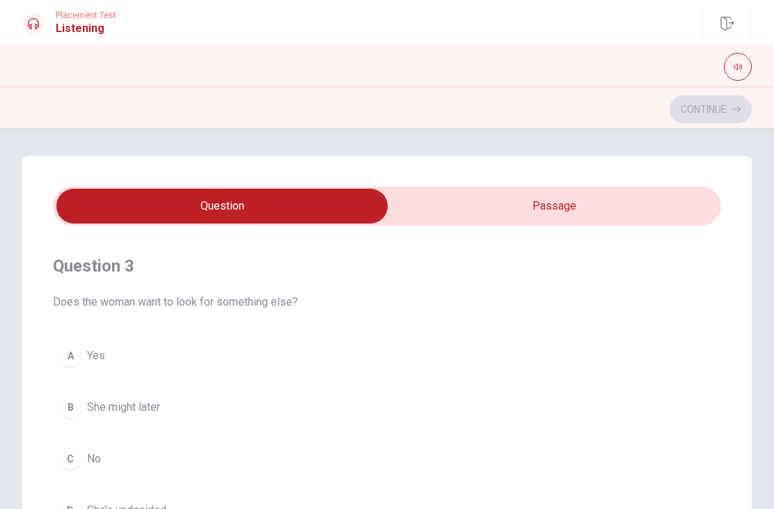
scroll to position [634, 0]
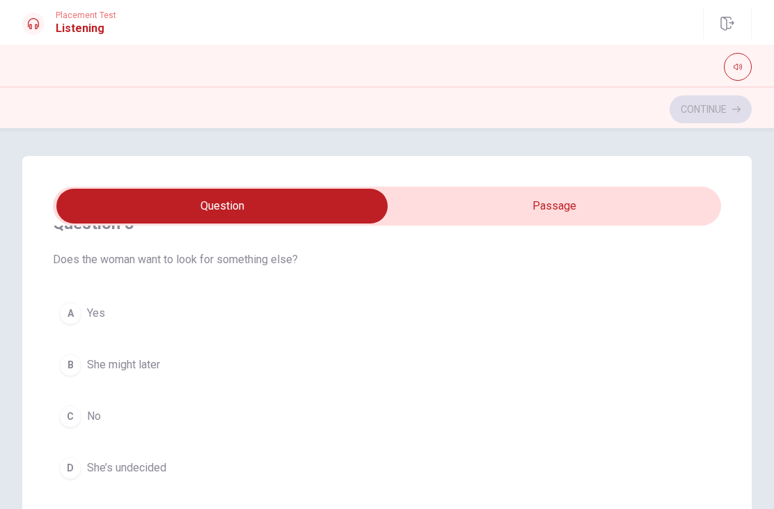
click at [102, 425] on button "C No" at bounding box center [387, 416] width 668 height 35
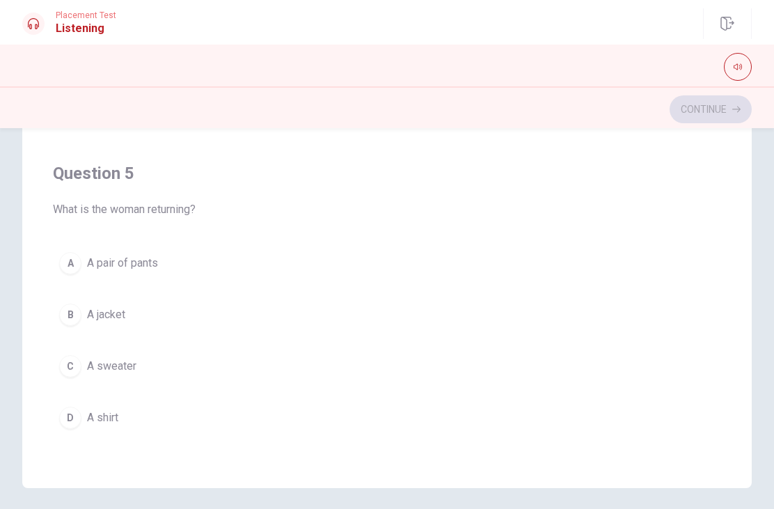
scroll to position [248, 0]
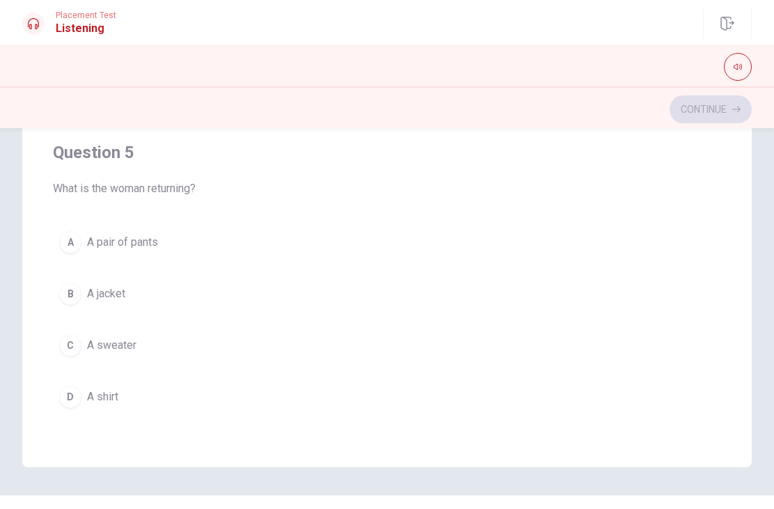
click at [127, 395] on button "D A shirt" at bounding box center [387, 396] width 668 height 35
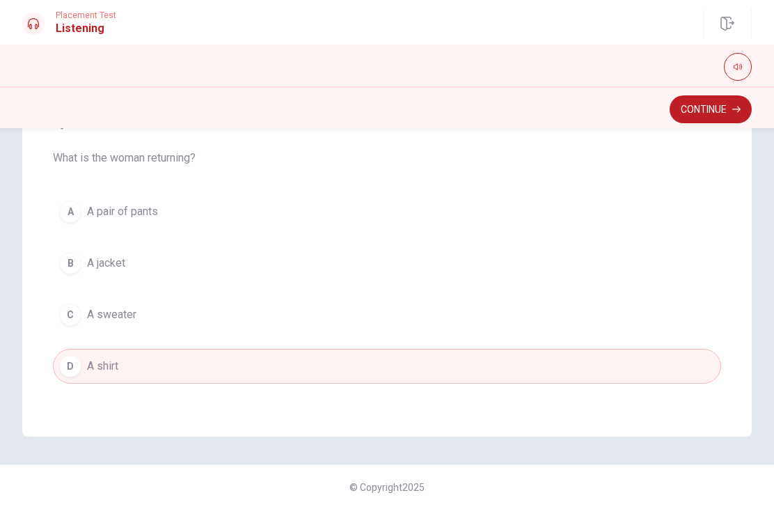
scroll to position [279, 0]
click at [719, 115] on button "Continue" at bounding box center [710, 109] width 82 height 28
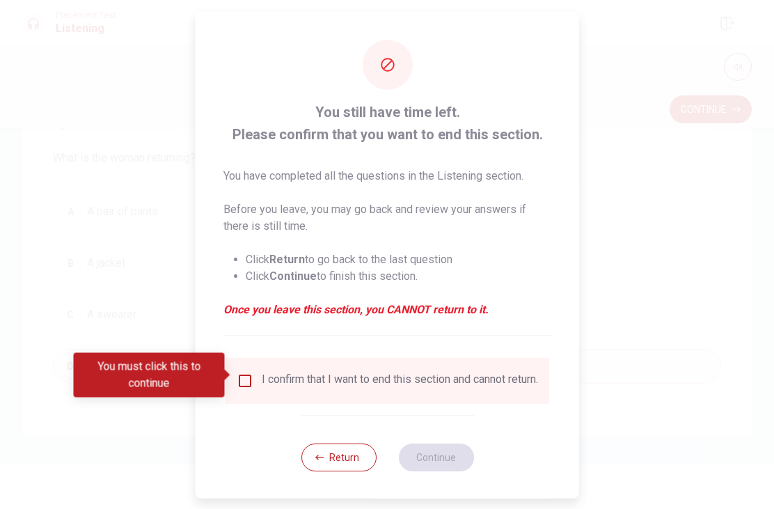
click at [329, 462] on button "Return" at bounding box center [338, 457] width 75 height 28
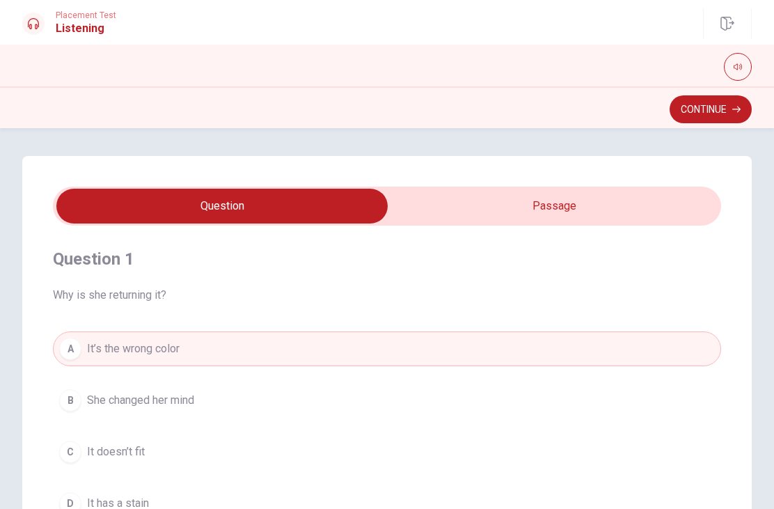
scroll to position [-1, 0]
type input "84"
click at [642, 205] on input "checkbox" at bounding box center [222, 206] width 1002 height 35
checkbox input "true"
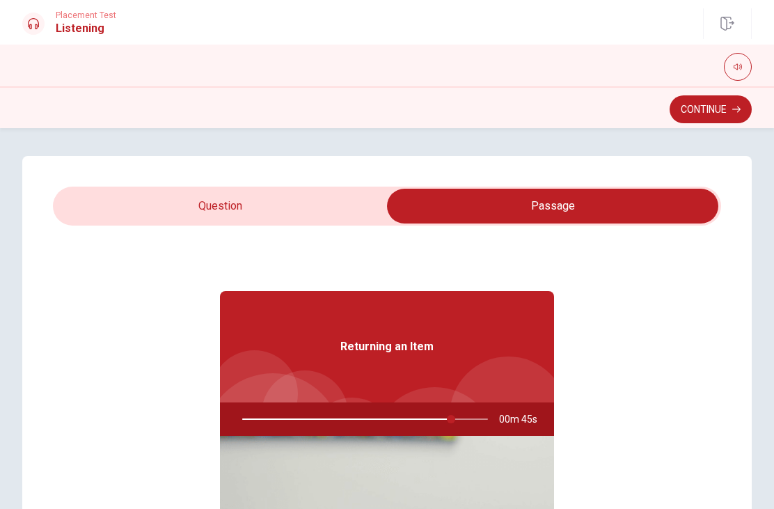
type input "85"
click at [74, 199] on input "checkbox" at bounding box center [552, 206] width 1002 height 35
checkbox input "false"
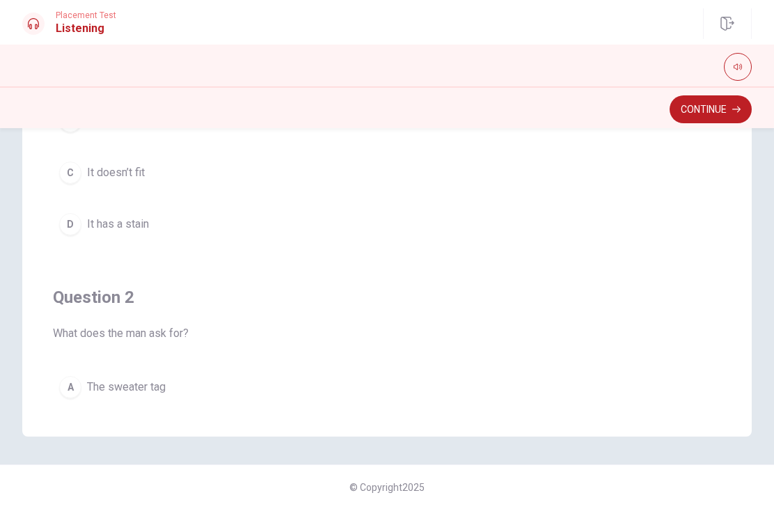
scroll to position [279, 0]
click at [718, 120] on button "Continue" at bounding box center [710, 109] width 82 height 28
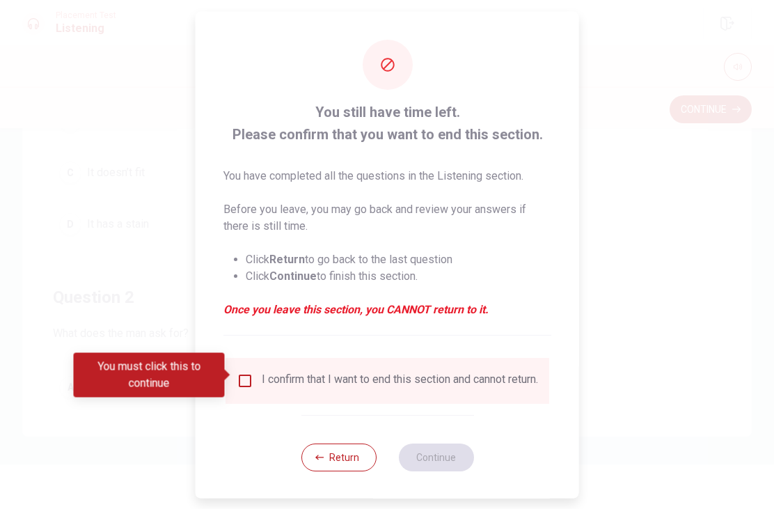
click at [239, 381] on input "You must click this to continue" at bounding box center [245, 380] width 17 height 17
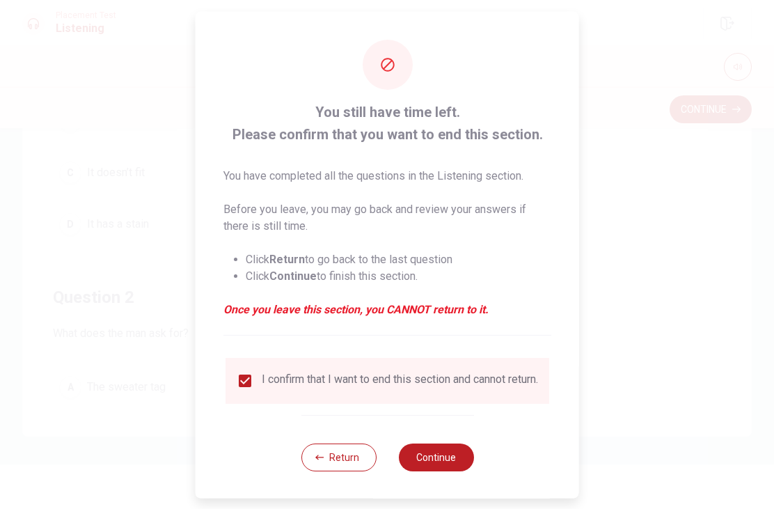
click at [454, 442] on div "Return Continue" at bounding box center [387, 456] width 173 height 84
click at [454, 467] on button "Continue" at bounding box center [435, 457] width 75 height 28
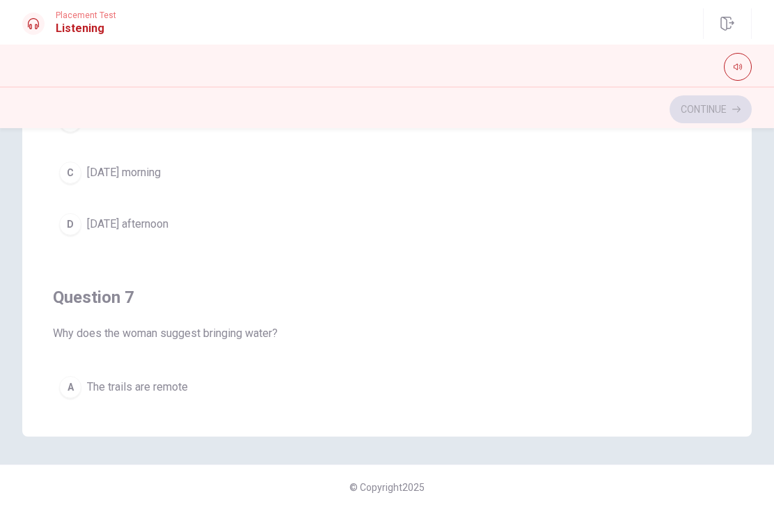
scroll to position [0, 0]
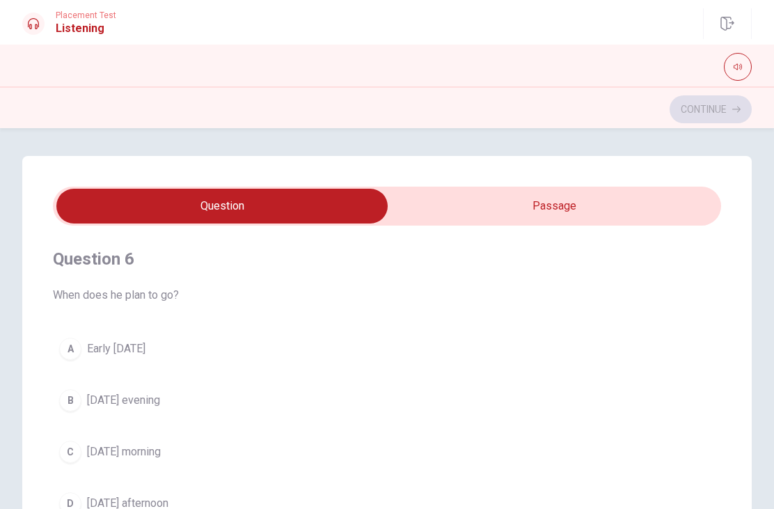
type input "17"
click at [607, 203] on input "checkbox" at bounding box center [222, 206] width 1002 height 35
checkbox input "true"
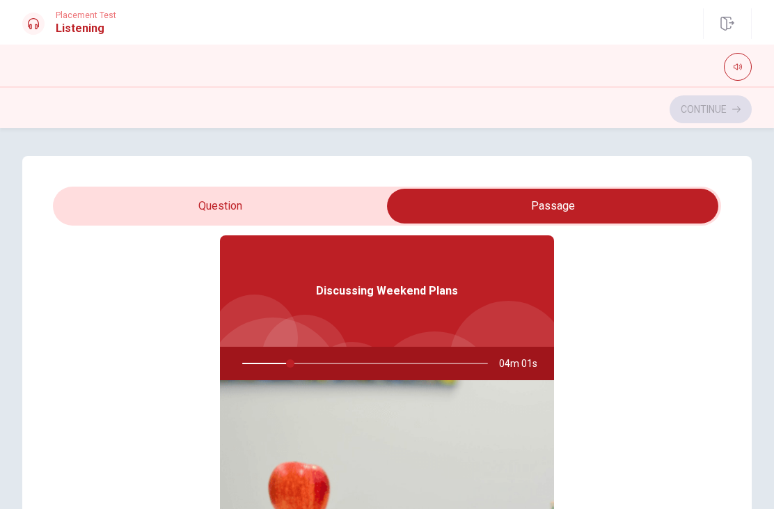
type input "20"
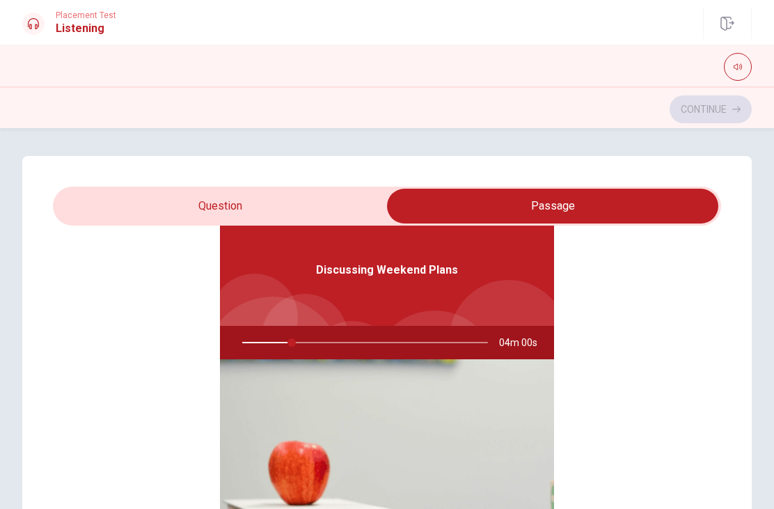
scroll to position [63, 0]
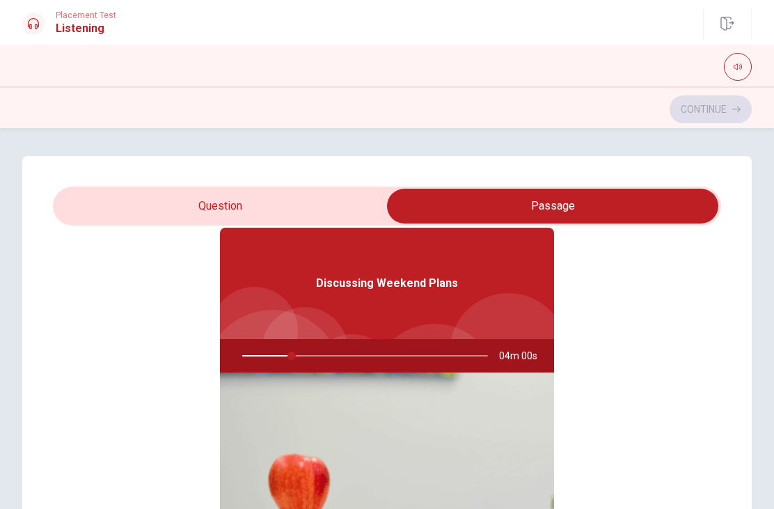
click at [234, 200] on input "checkbox" at bounding box center [552, 206] width 1002 height 35
checkbox input "false"
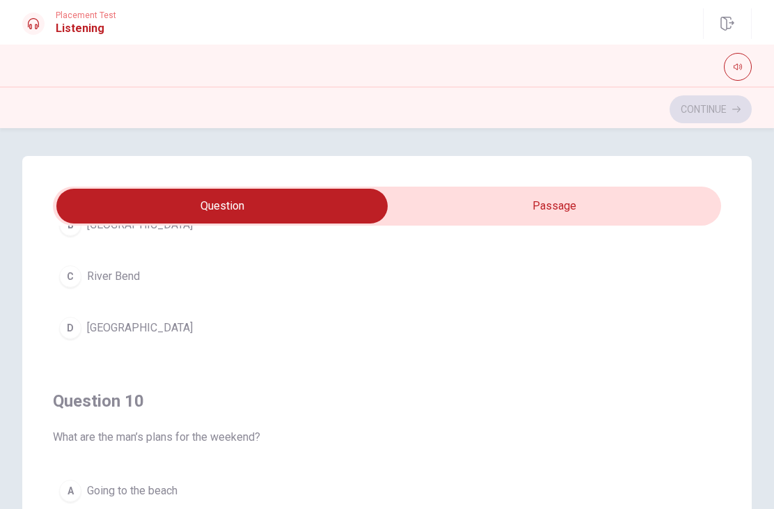
scroll to position [13, 0]
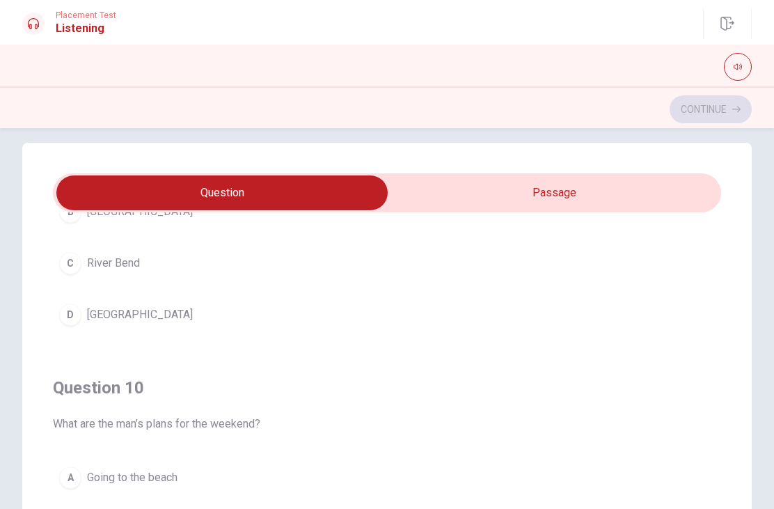
click at [335, 405] on div "Question 10 What are the man’s plans for the weekend?" at bounding box center [387, 404] width 668 height 56
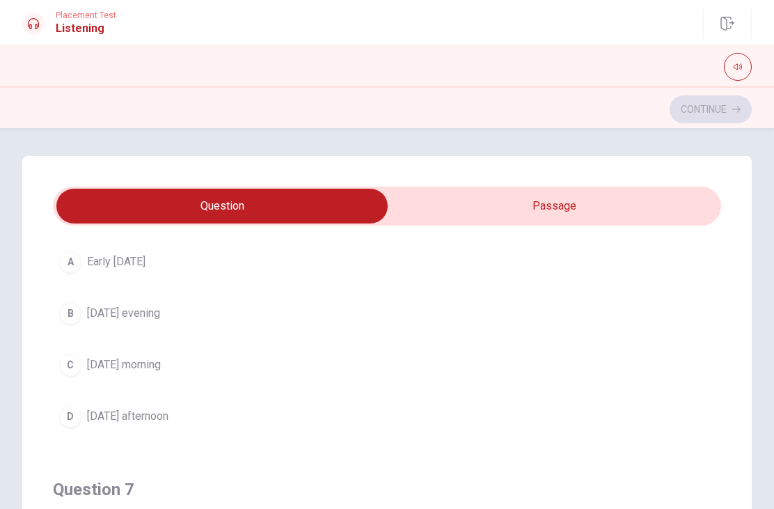
scroll to position [88, 0]
click at [145, 269] on span "Early [DATE]" at bounding box center [116, 261] width 58 height 17
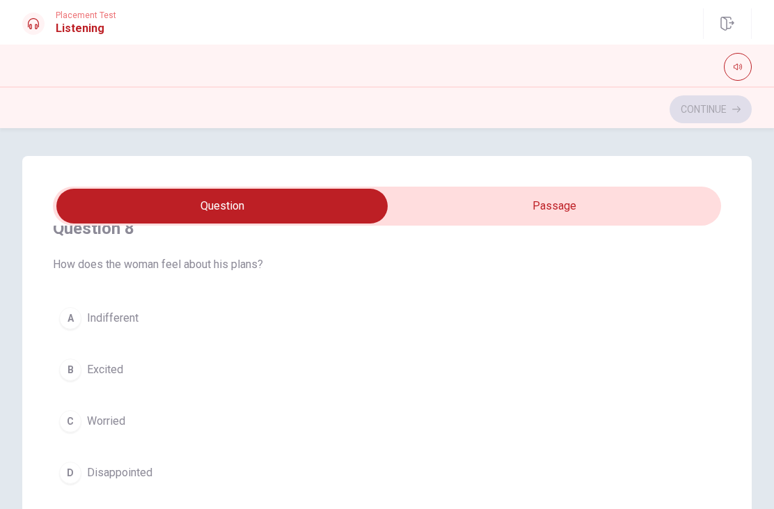
scroll to position [669, 0]
click at [116, 372] on span "Excited" at bounding box center [105, 365] width 36 height 17
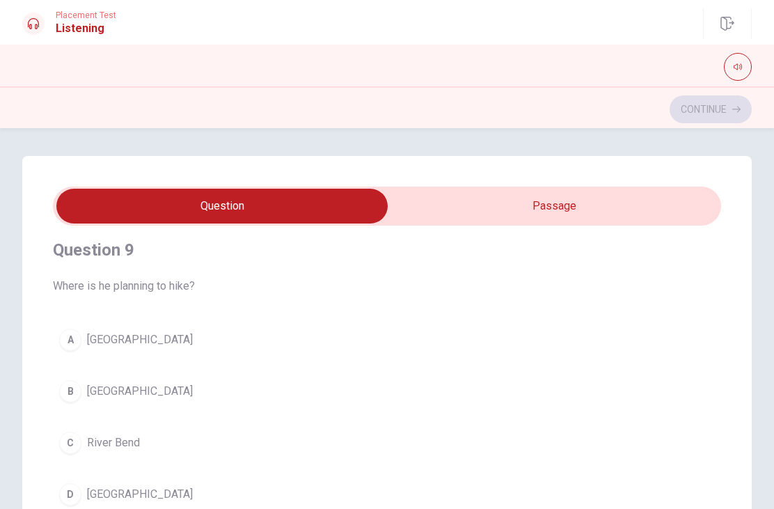
scroll to position [989, 0]
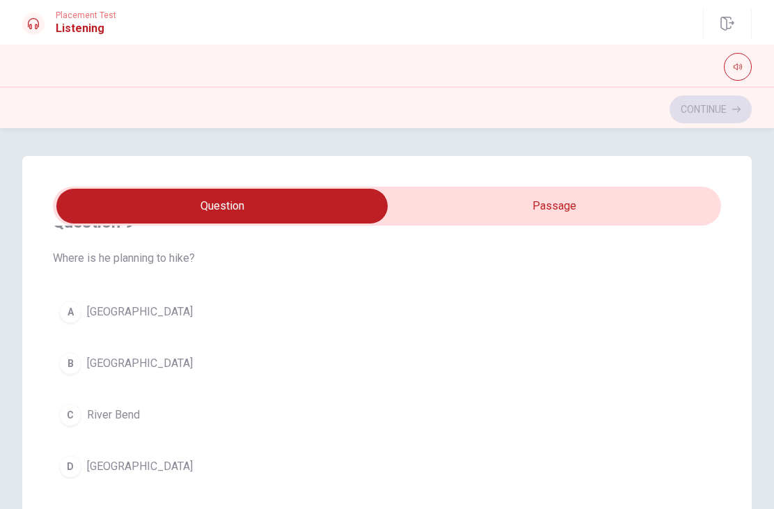
click at [145, 380] on button "B [GEOGRAPHIC_DATA]" at bounding box center [387, 363] width 668 height 35
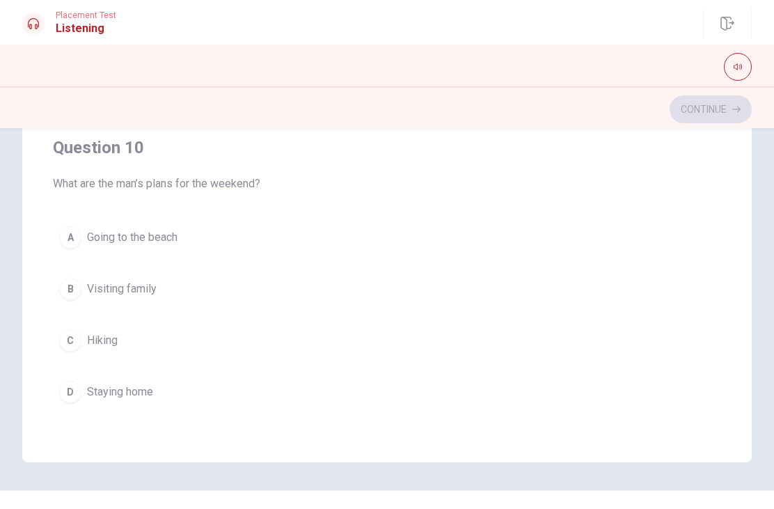
scroll to position [255, 0]
click at [334, 404] on button "D Staying home" at bounding box center [387, 389] width 668 height 35
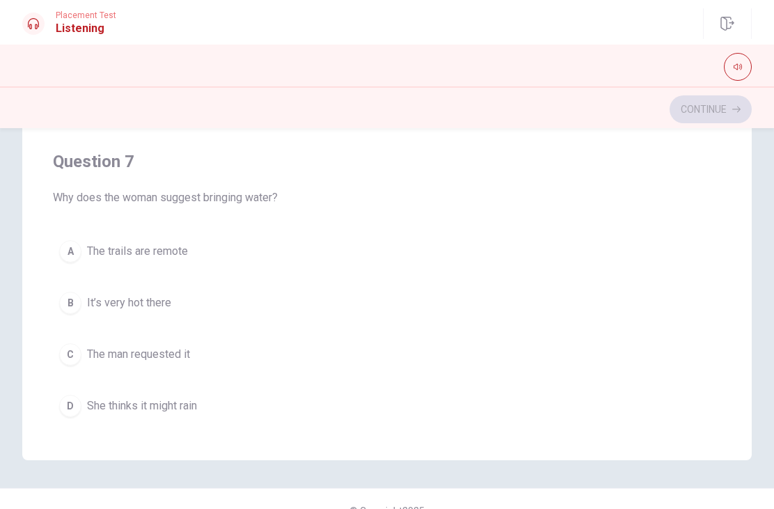
scroll to position [155, 0]
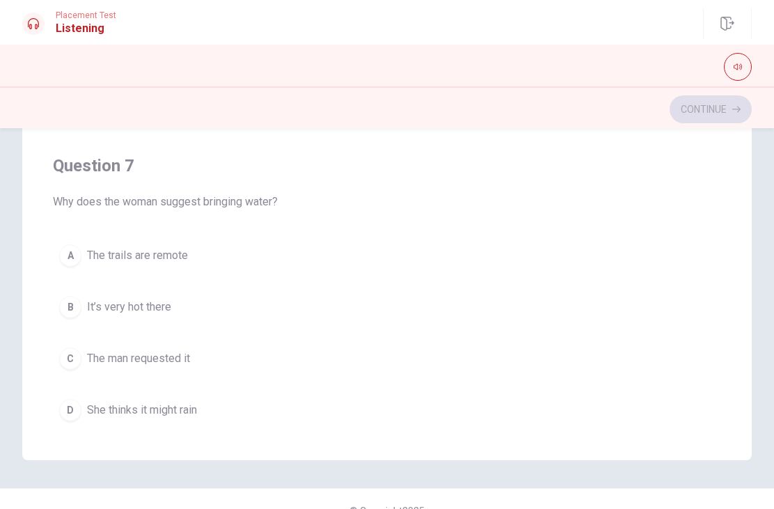
click at [188, 260] on span "The trails are remote" at bounding box center [137, 255] width 101 height 17
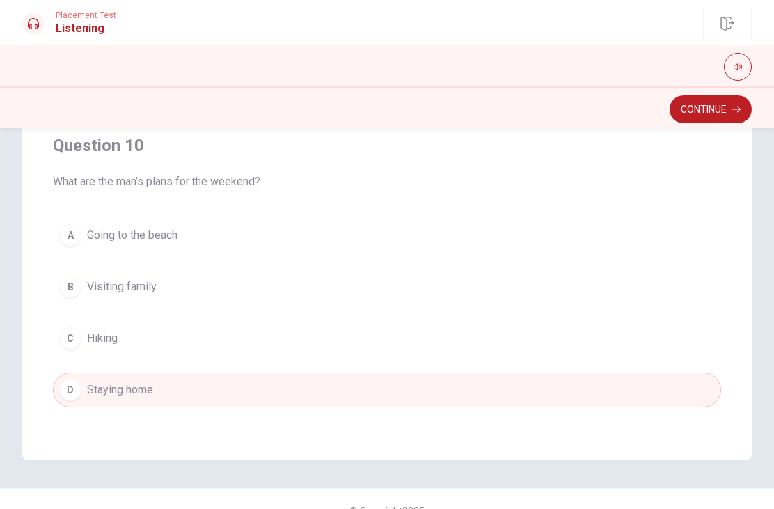
scroll to position [1127, 0]
click at [731, 110] on button "Continue" at bounding box center [710, 109] width 82 height 28
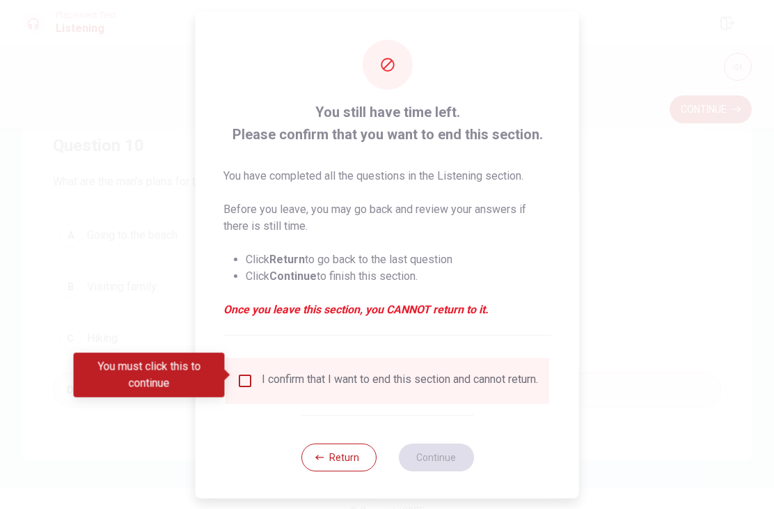
click at [242, 382] on input "You must click this to continue" at bounding box center [245, 380] width 17 height 17
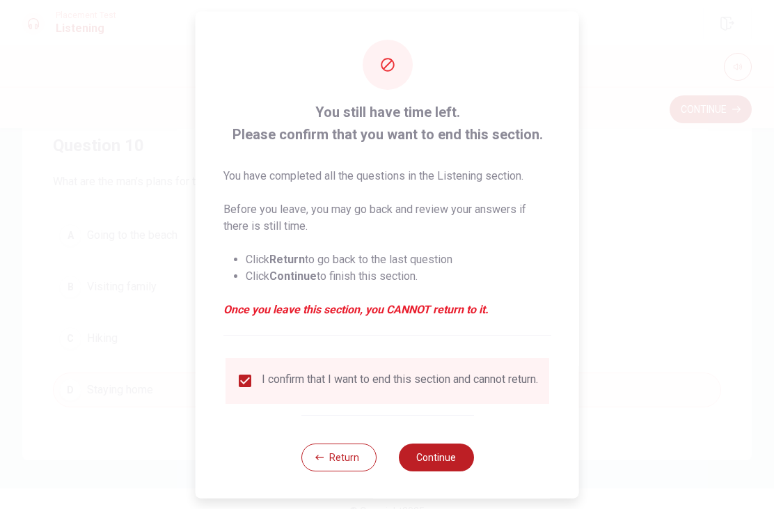
click at [431, 457] on button "Continue" at bounding box center [435, 457] width 75 height 28
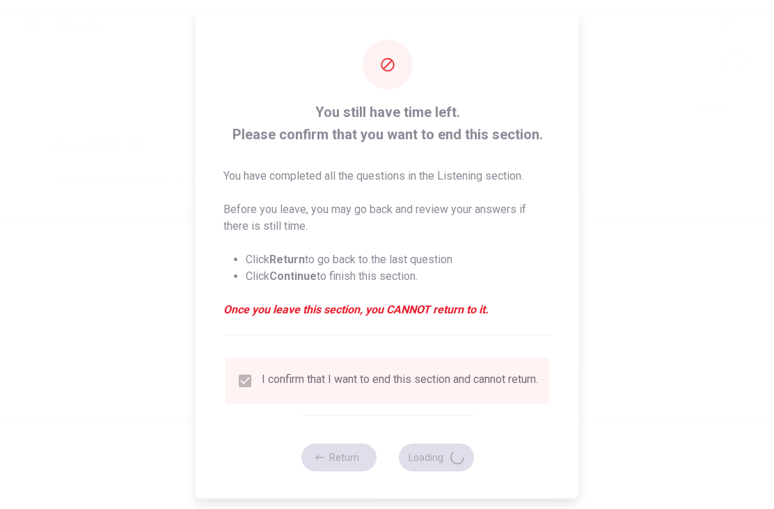
scroll to position [0, 0]
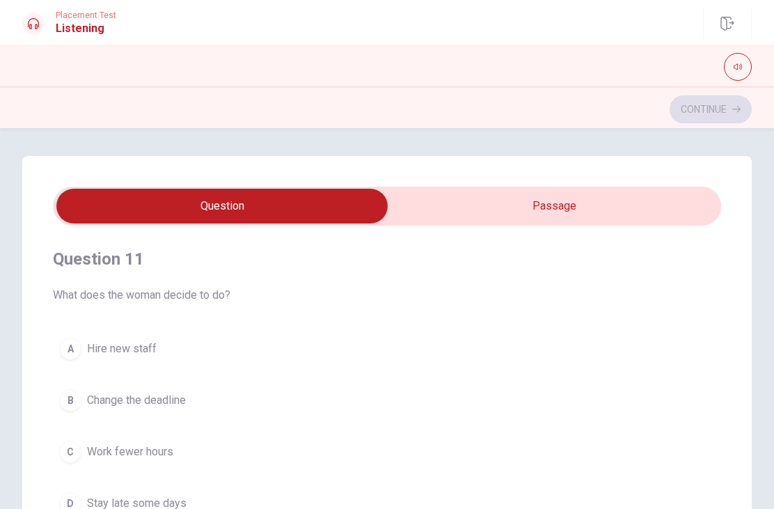
click at [632, 215] on input "checkbox" at bounding box center [222, 206] width 1002 height 35
checkbox input "true"
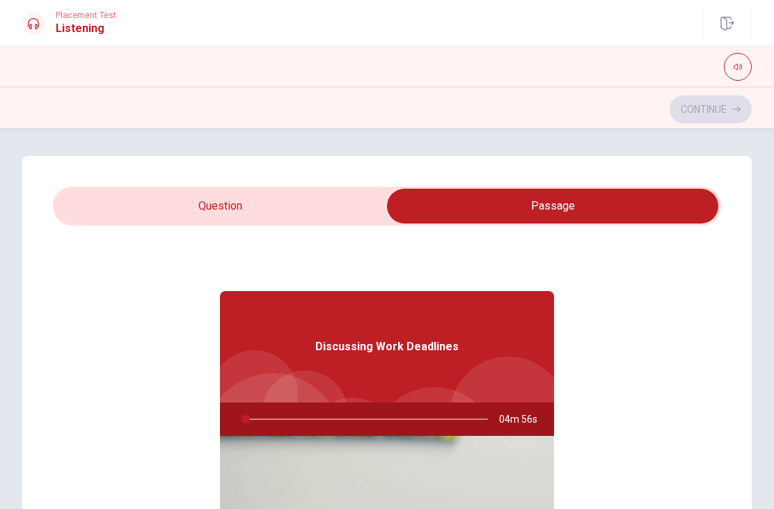
type input "2"
click at [120, 203] on input "checkbox" at bounding box center [552, 206] width 1002 height 35
checkbox input "false"
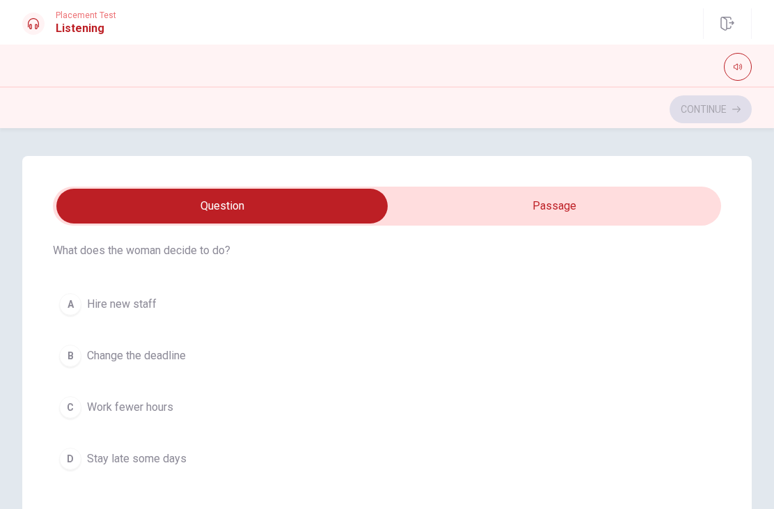
scroll to position [22, 0]
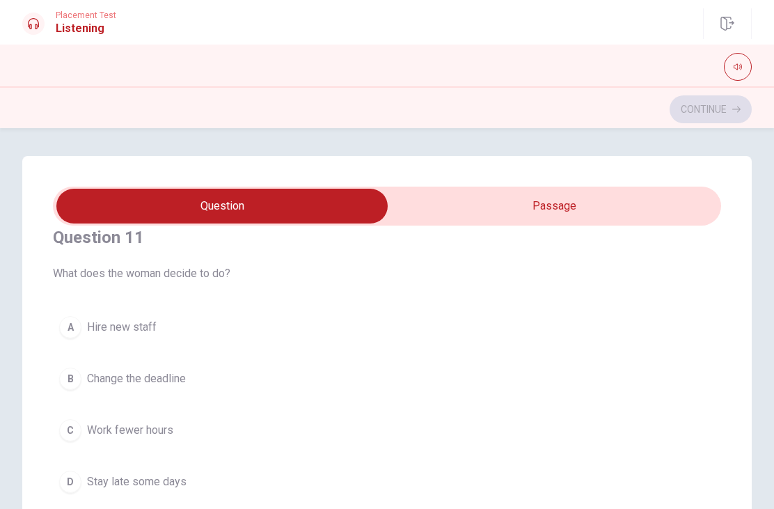
type input "5"
click at [557, 202] on input "checkbox" at bounding box center [222, 206] width 1002 height 35
checkbox input "true"
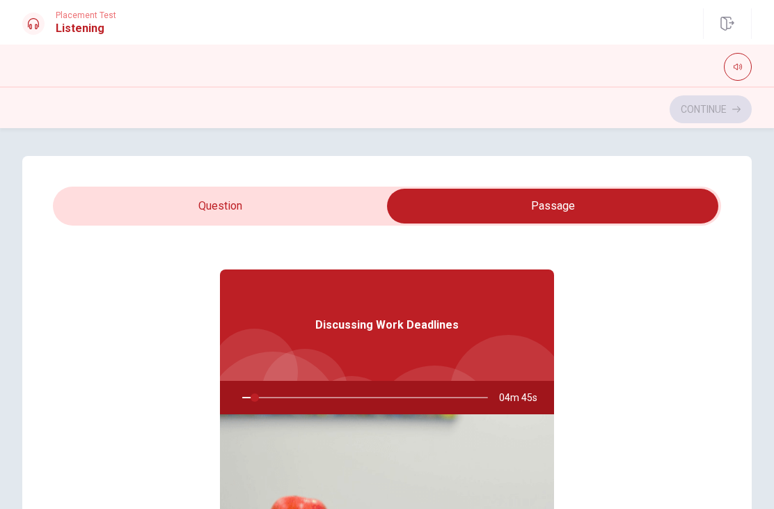
type input "5"
click at [326, 215] on input "checkbox" at bounding box center [552, 206] width 1002 height 35
checkbox input "false"
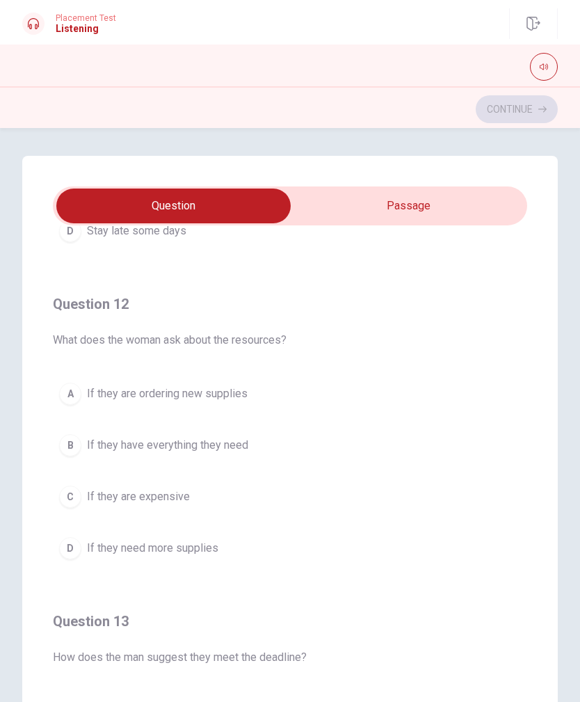
scroll to position [274, 0]
click at [223, 460] on button "B If they have everything they need" at bounding box center [290, 443] width 475 height 35
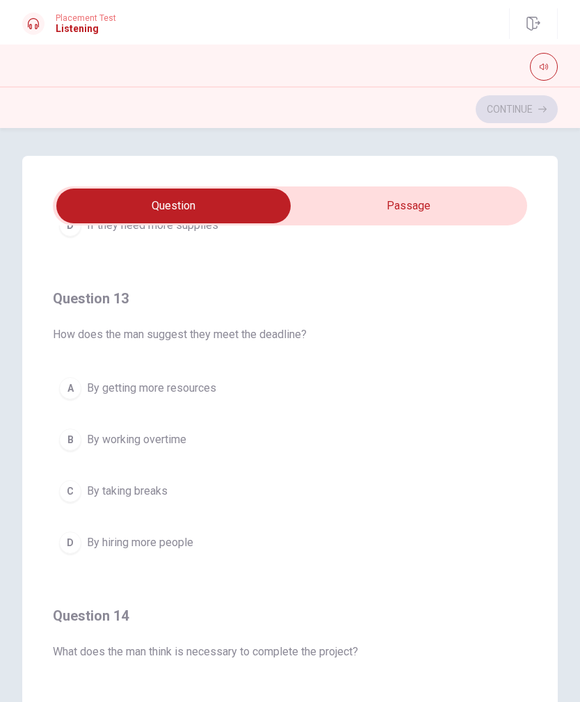
scroll to position [641, 0]
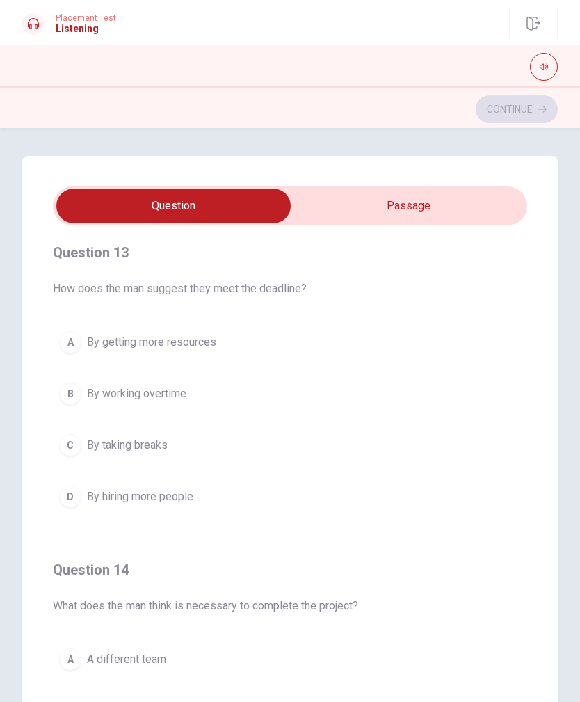
type input "40"
click at [472, 202] on input "checkbox" at bounding box center [174, 206] width 712 height 35
checkbox input "true"
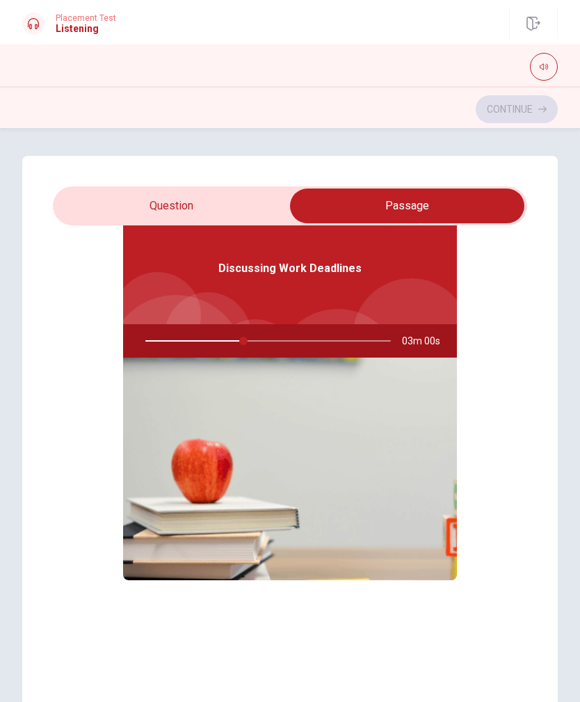
type input "40"
click at [232, 206] on input "checkbox" at bounding box center [407, 206] width 712 height 35
checkbox input "false"
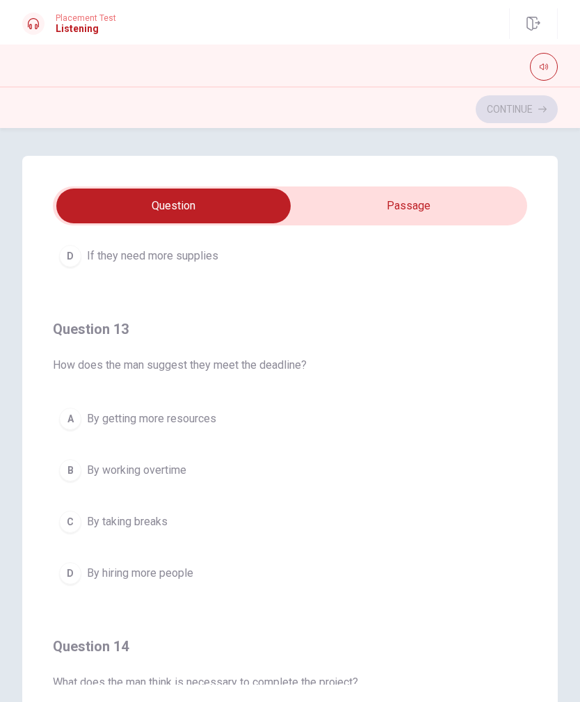
scroll to position [572, 0]
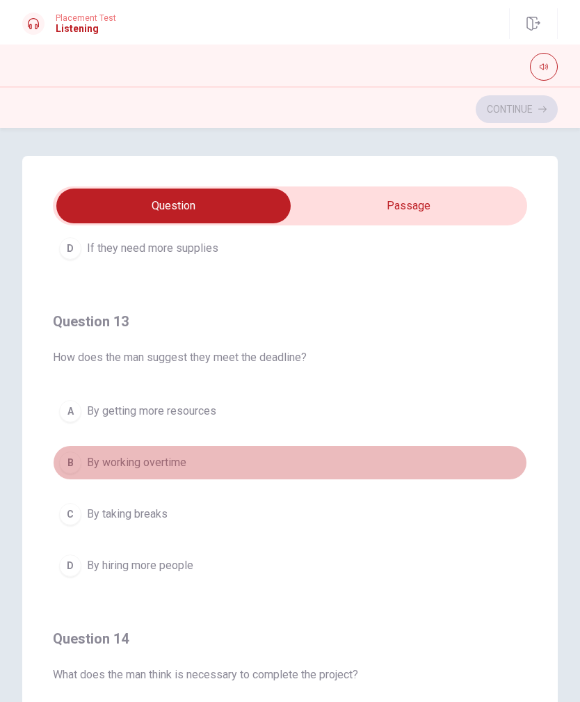
click at [181, 463] on span "By working overtime" at bounding box center [137, 462] width 100 height 17
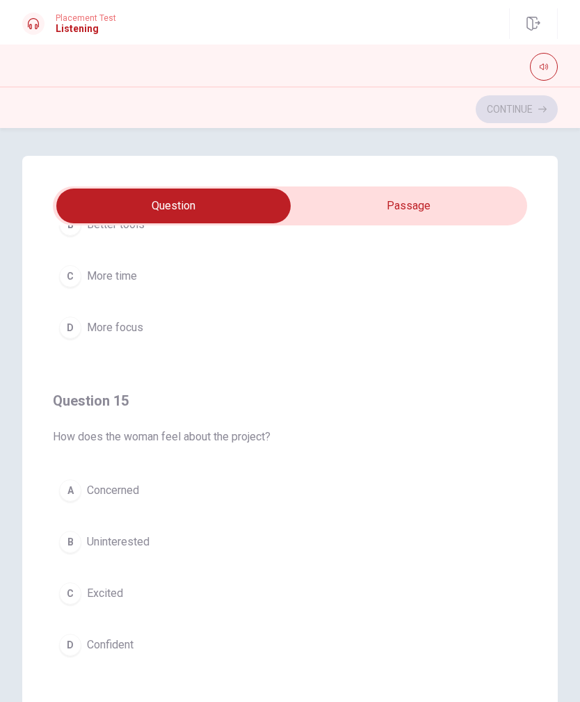
scroll to position [1127, 0]
click at [136, 508] on button "D Confident" at bounding box center [290, 645] width 475 height 35
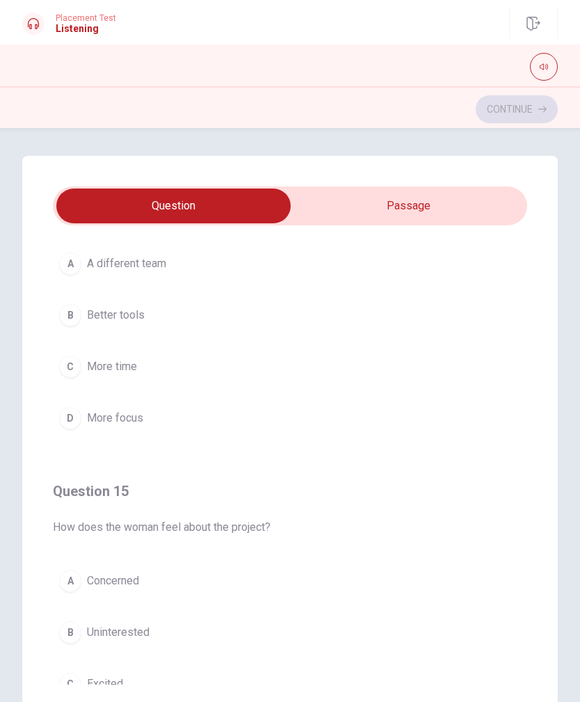
scroll to position [1036, 0]
click at [139, 374] on button "C More time" at bounding box center [290, 367] width 475 height 35
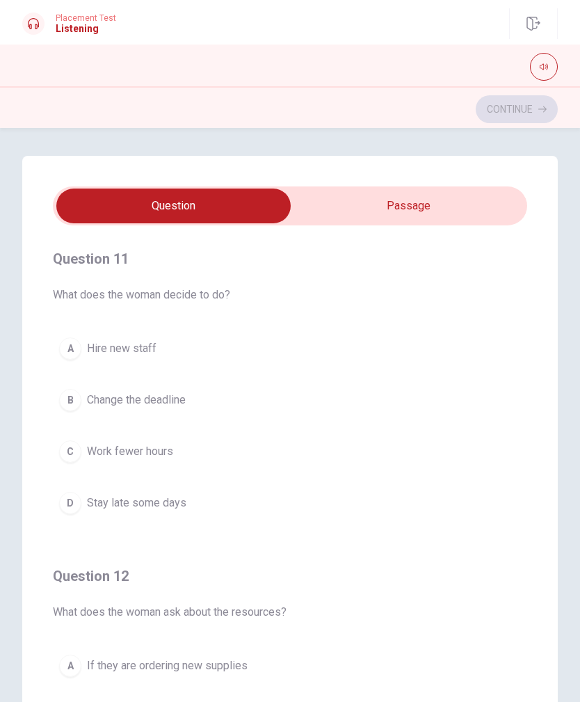
scroll to position [0, 0]
click at [184, 405] on span "Change the deadline" at bounding box center [136, 400] width 99 height 17
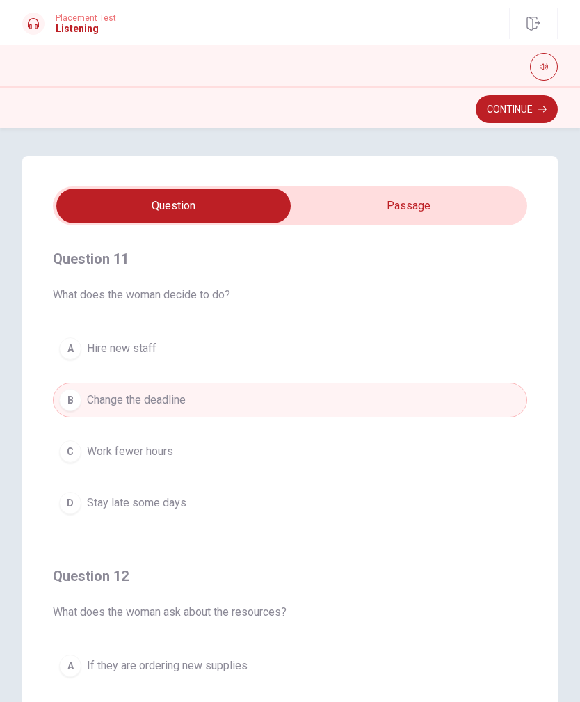
click at [542, 115] on button "Continue" at bounding box center [517, 109] width 82 height 28
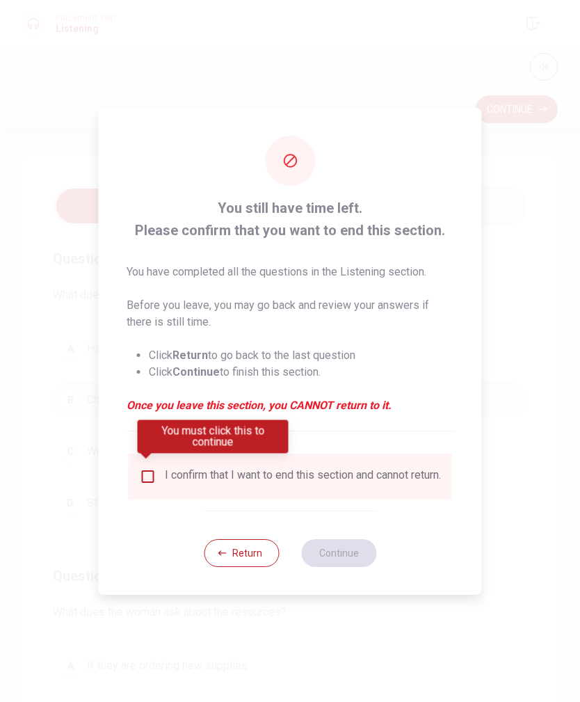
click at [148, 470] on input "You must click this to continue" at bounding box center [148, 476] width 17 height 17
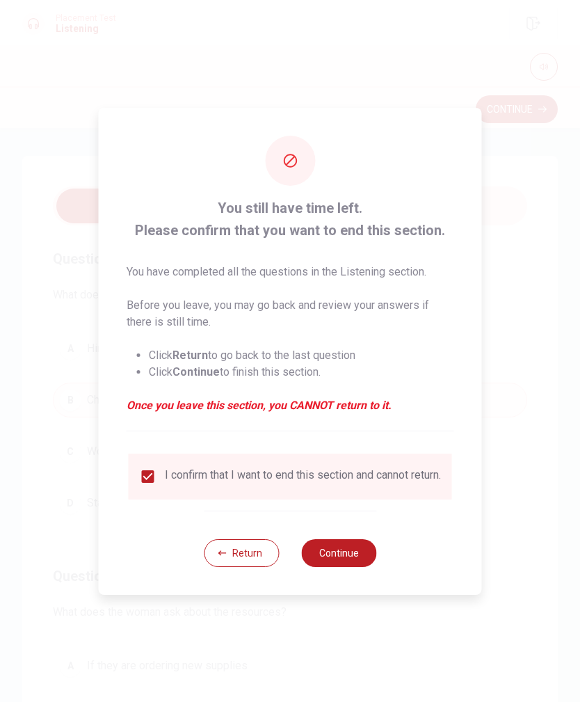
click at [363, 508] on button "Continue" at bounding box center [338, 553] width 75 height 28
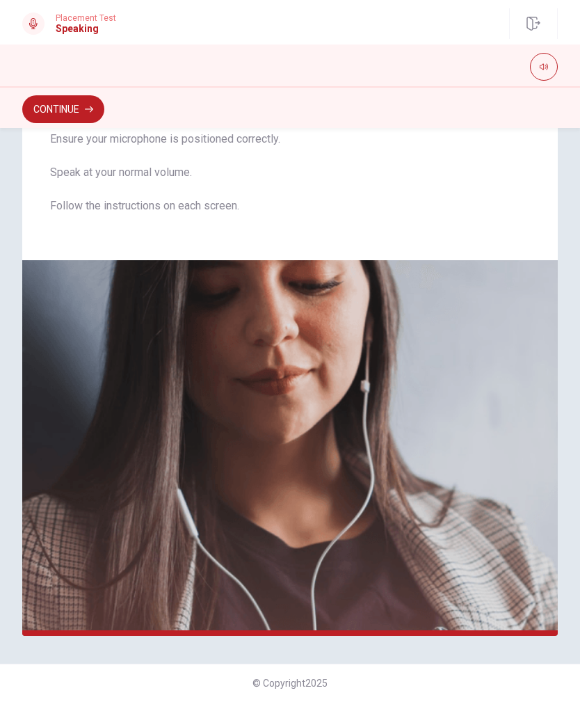
scroll to position [127, 0]
click at [40, 112] on button "Continue" at bounding box center [63, 109] width 82 height 28
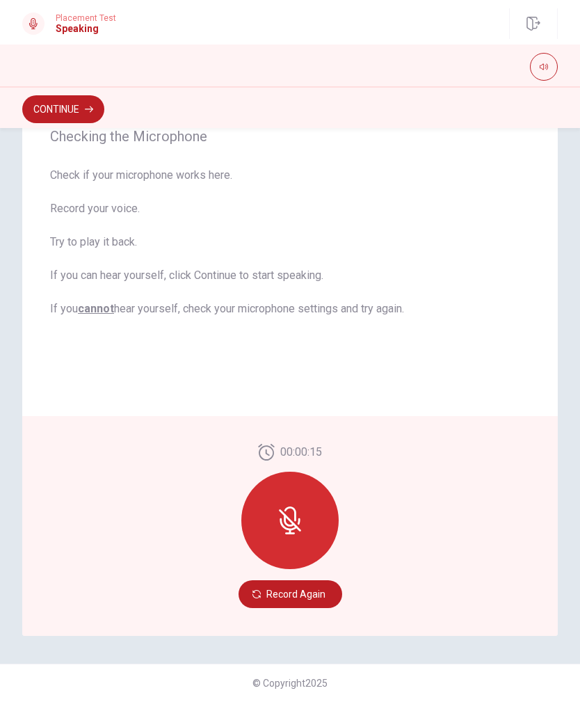
click at [308, 508] on div at bounding box center [289, 520] width 97 height 97
click at [311, 508] on div at bounding box center [289, 520] width 97 height 97
click at [327, 508] on button "Record Again" at bounding box center [291, 594] width 104 height 28
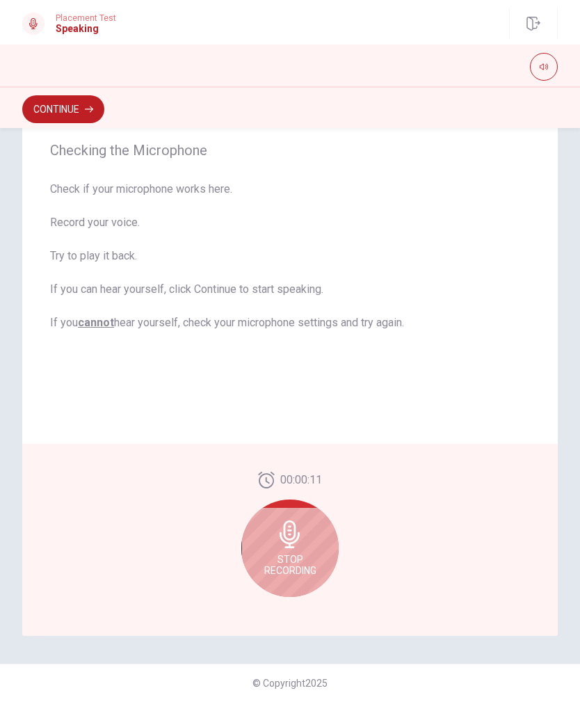
click at [312, 508] on div "Stop Recording" at bounding box center [289, 548] width 97 height 97
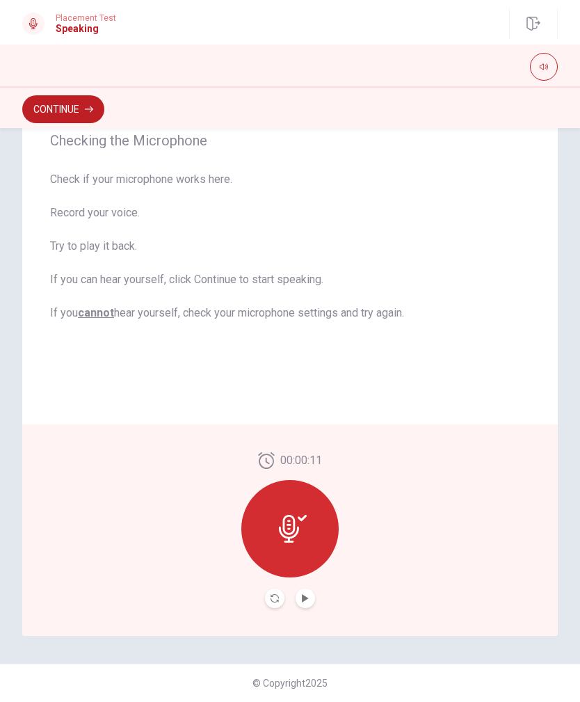
click at [306, 508] on icon "Play Audio" at bounding box center [305, 598] width 8 height 8
click at [50, 118] on button "Continue" at bounding box center [63, 109] width 82 height 28
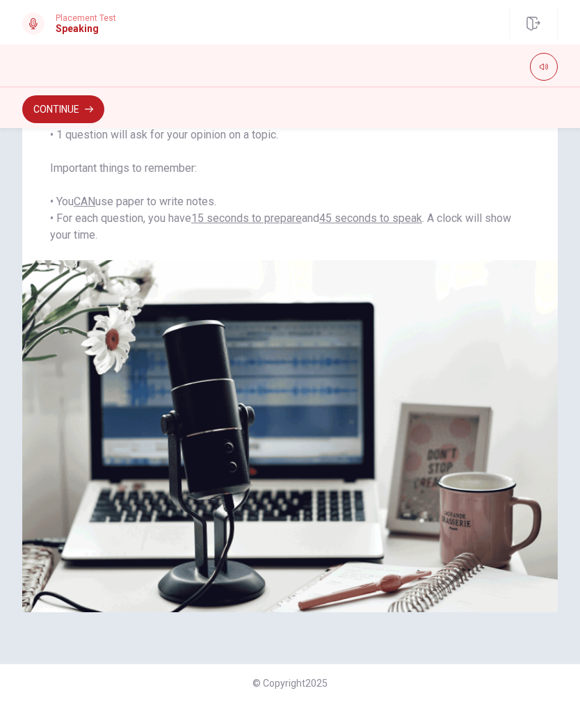
scroll to position [185, 0]
click at [81, 102] on button "Continue" at bounding box center [63, 109] width 82 height 28
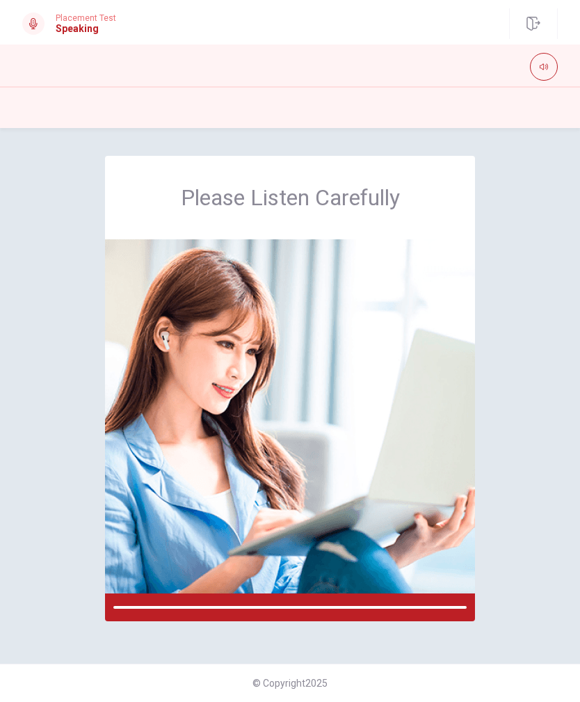
scroll to position [0, 0]
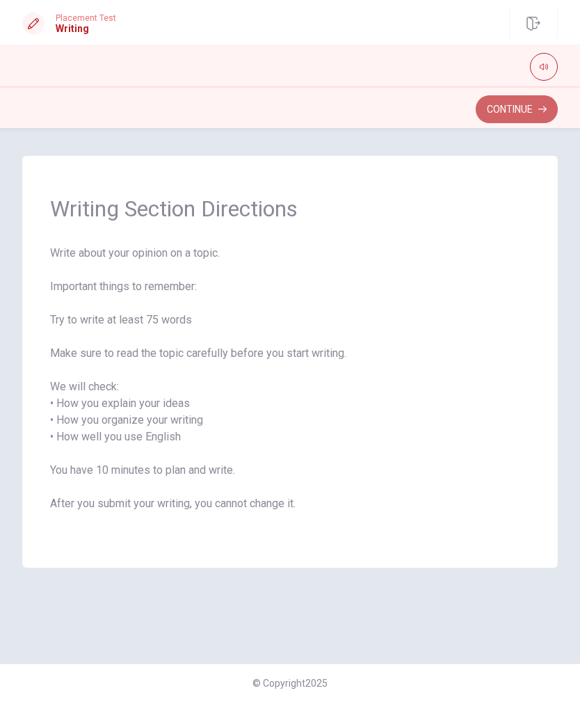
click at [529, 118] on button "Continue" at bounding box center [517, 109] width 82 height 28
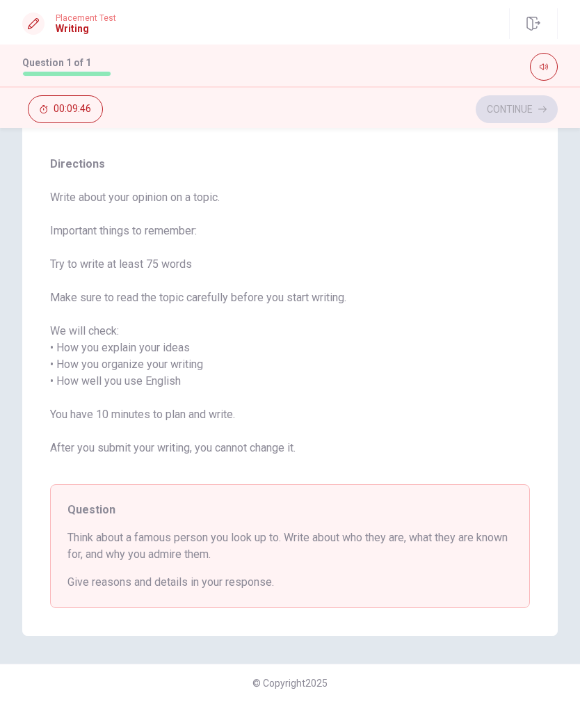
scroll to position [95, 0]
click at [58, 424] on span "Write about your opinion on a topic. Important things to remember: Try to write…" at bounding box center [290, 331] width 480 height 284
click at [511, 112] on div "Continue 00:07:51" at bounding box center [290, 109] width 536 height 26
